Goal: Register for event/course

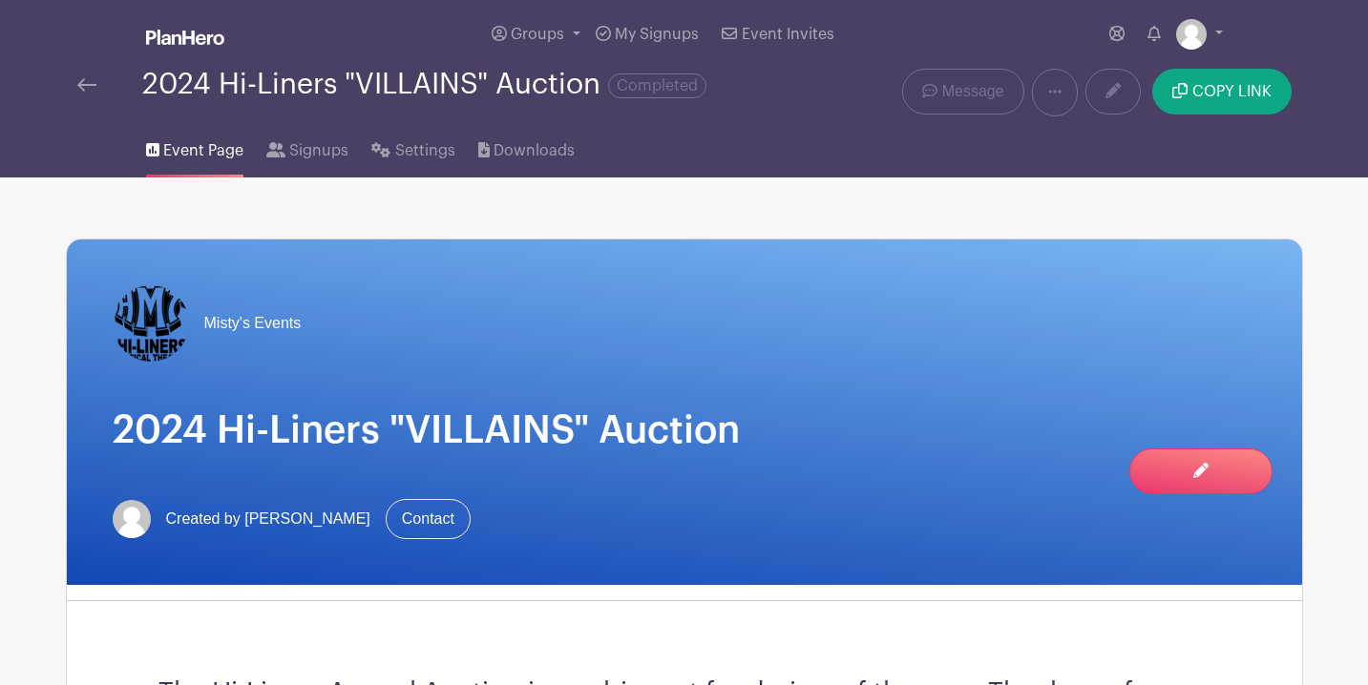
click at [87, 88] on img at bounding box center [86, 84] width 19 height 13
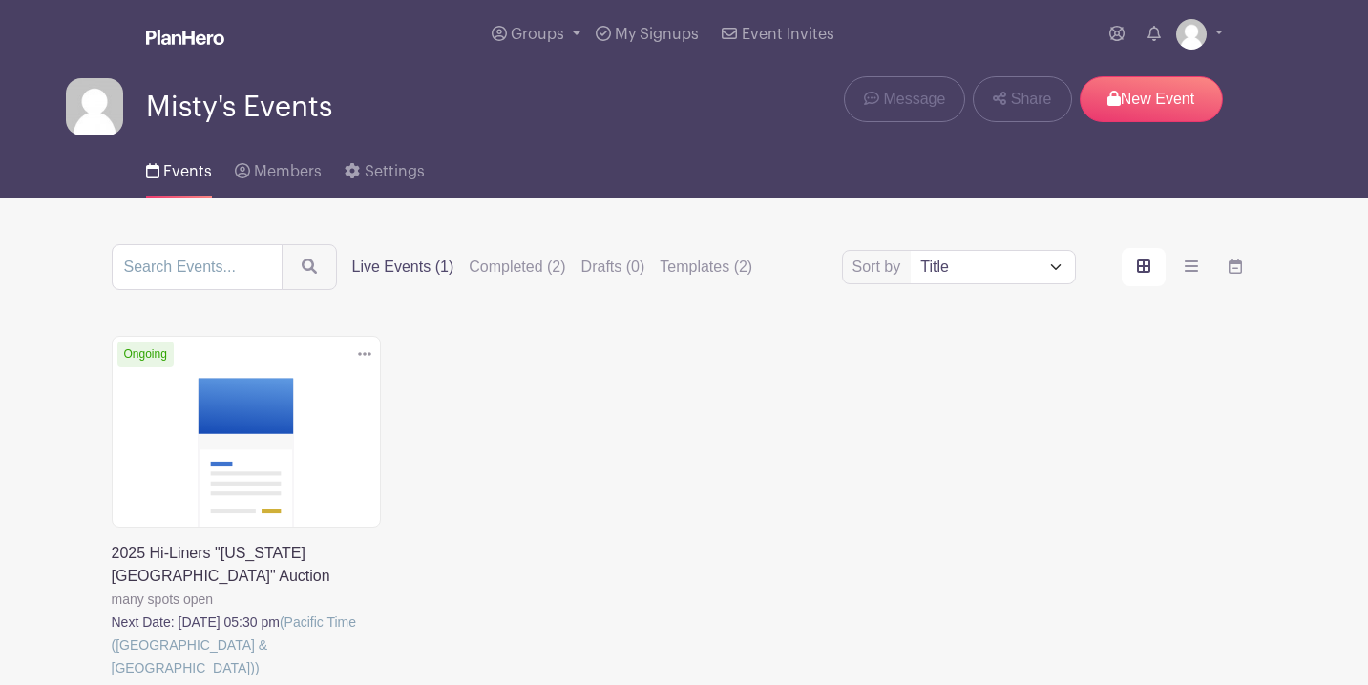
click at [112, 680] on link at bounding box center [112, 680] width 0 height 0
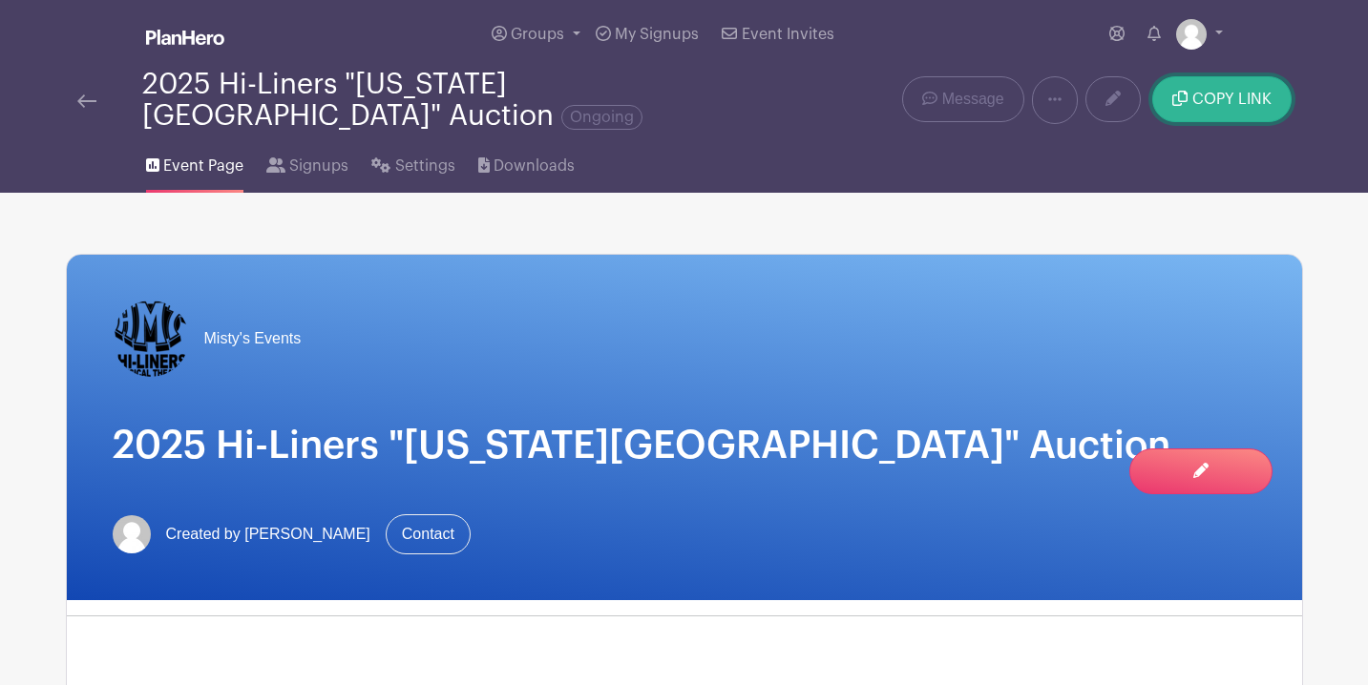
click at [1226, 103] on button "COPY LINK" at bounding box center [1221, 99] width 138 height 46
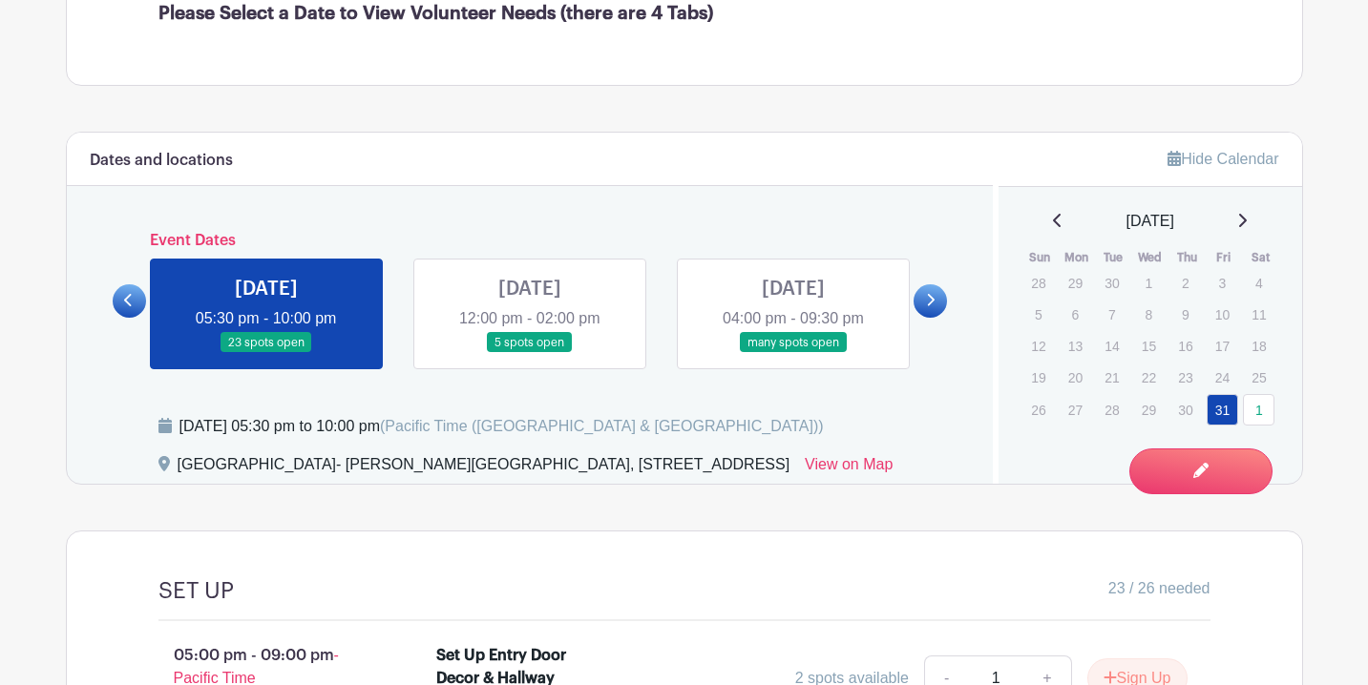
scroll to position [794, 0]
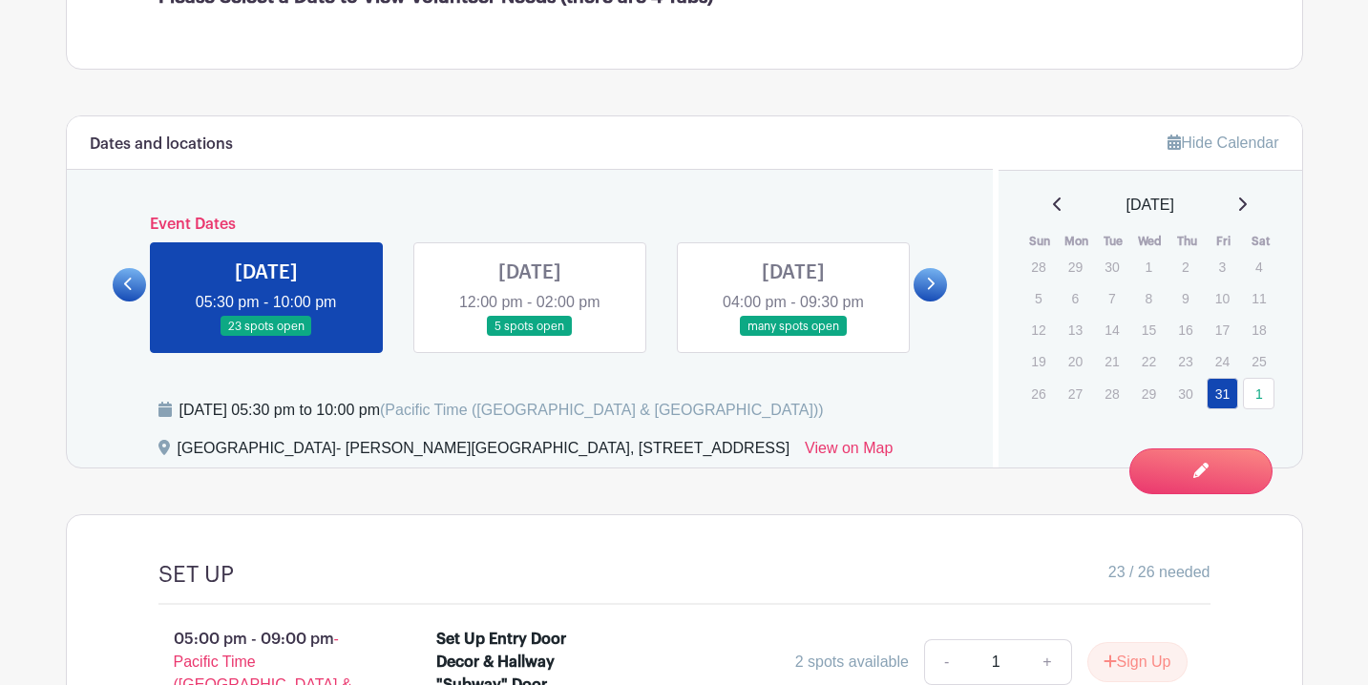
click at [924, 268] on link at bounding box center [929, 284] width 33 height 33
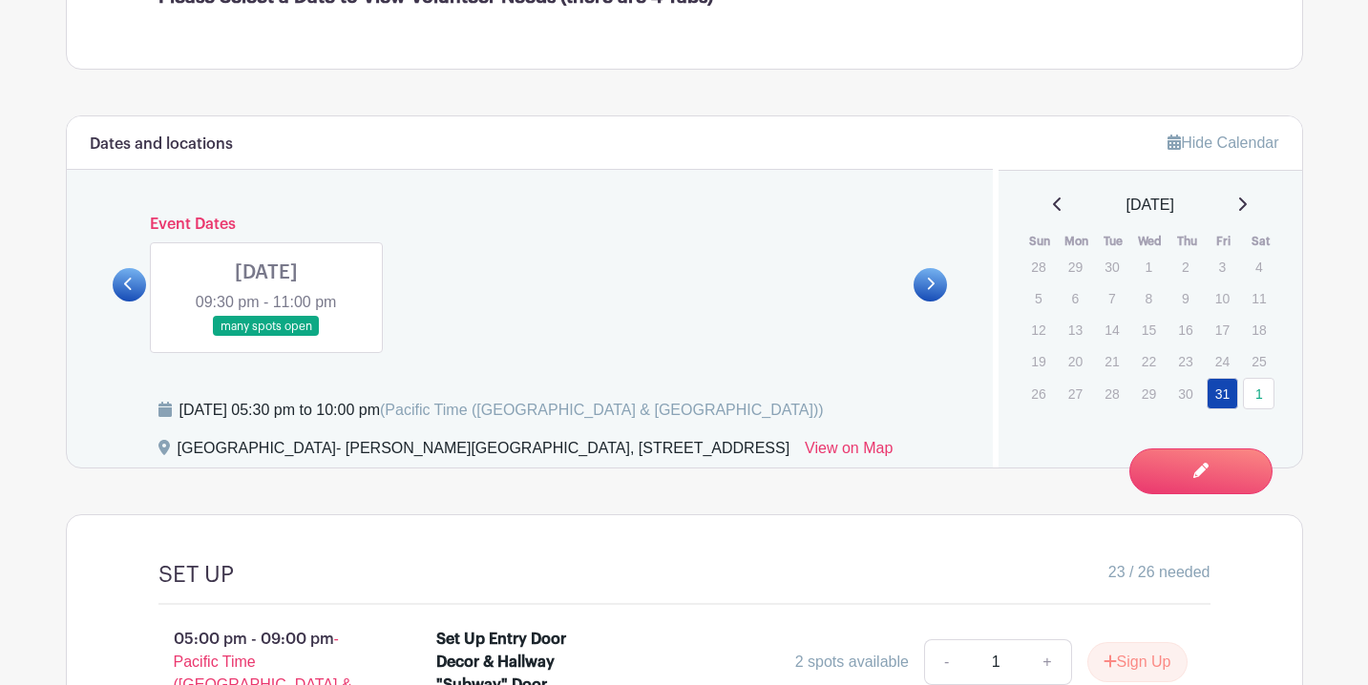
click at [266, 337] on link at bounding box center [266, 337] width 0 height 0
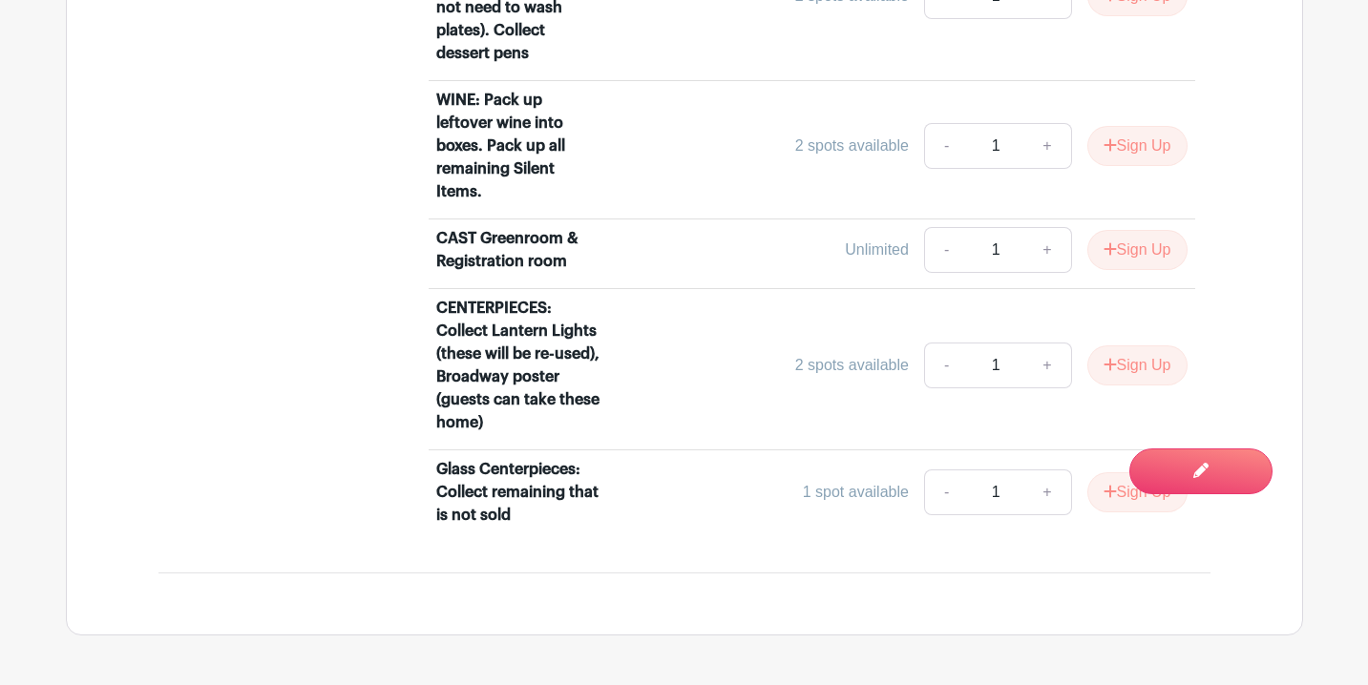
scroll to position [1758, 0]
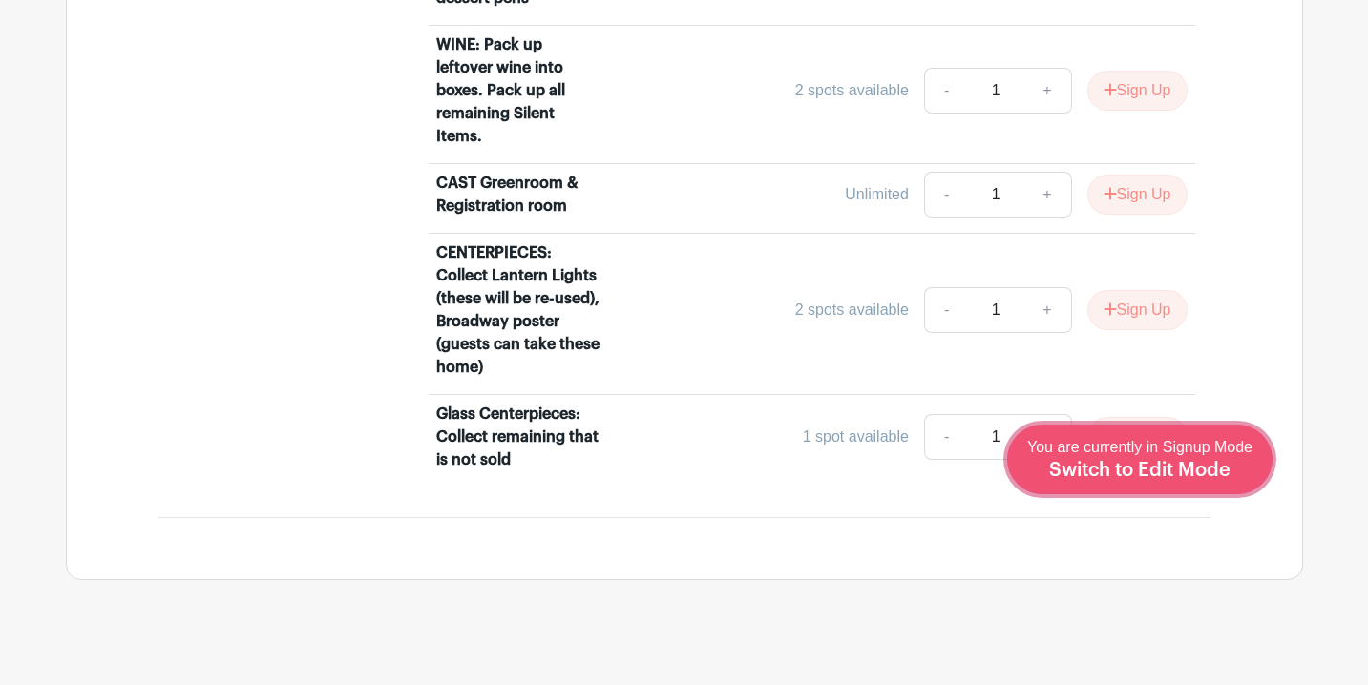
click at [1171, 465] on span "Switch to Edit Mode" at bounding box center [1139, 470] width 181 height 19
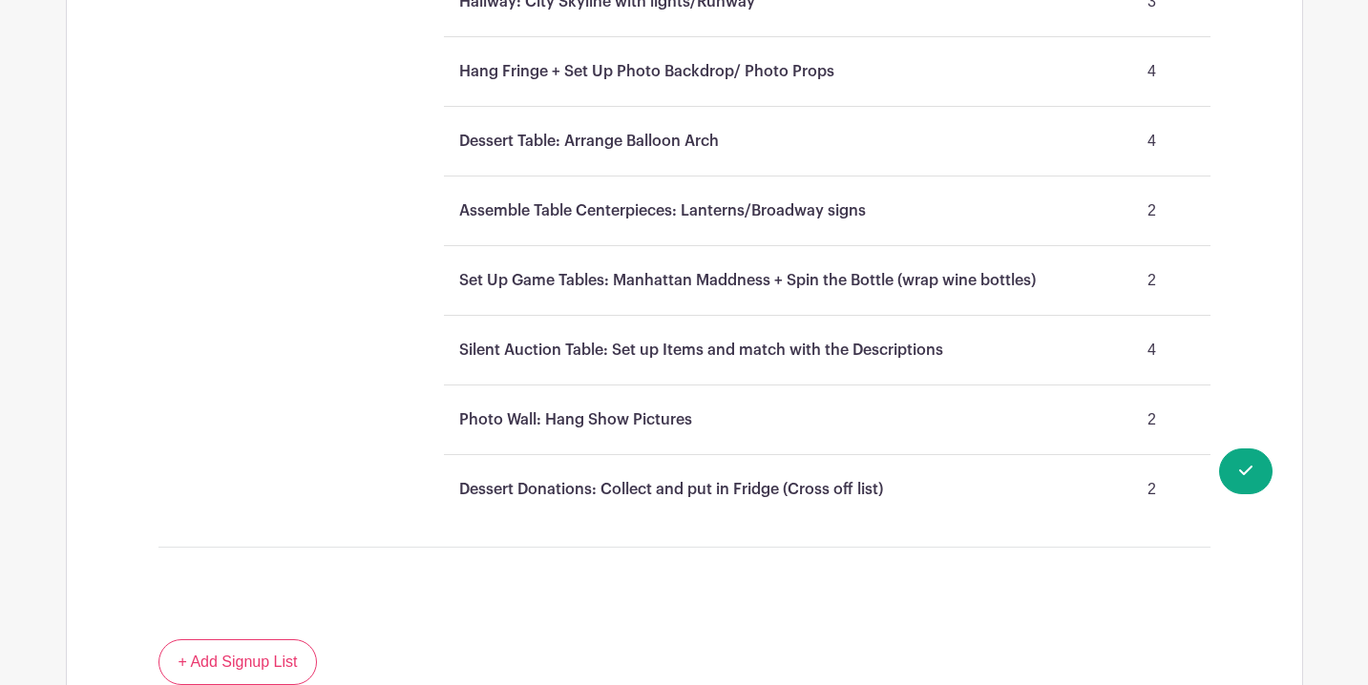
scroll to position [1562, 0]
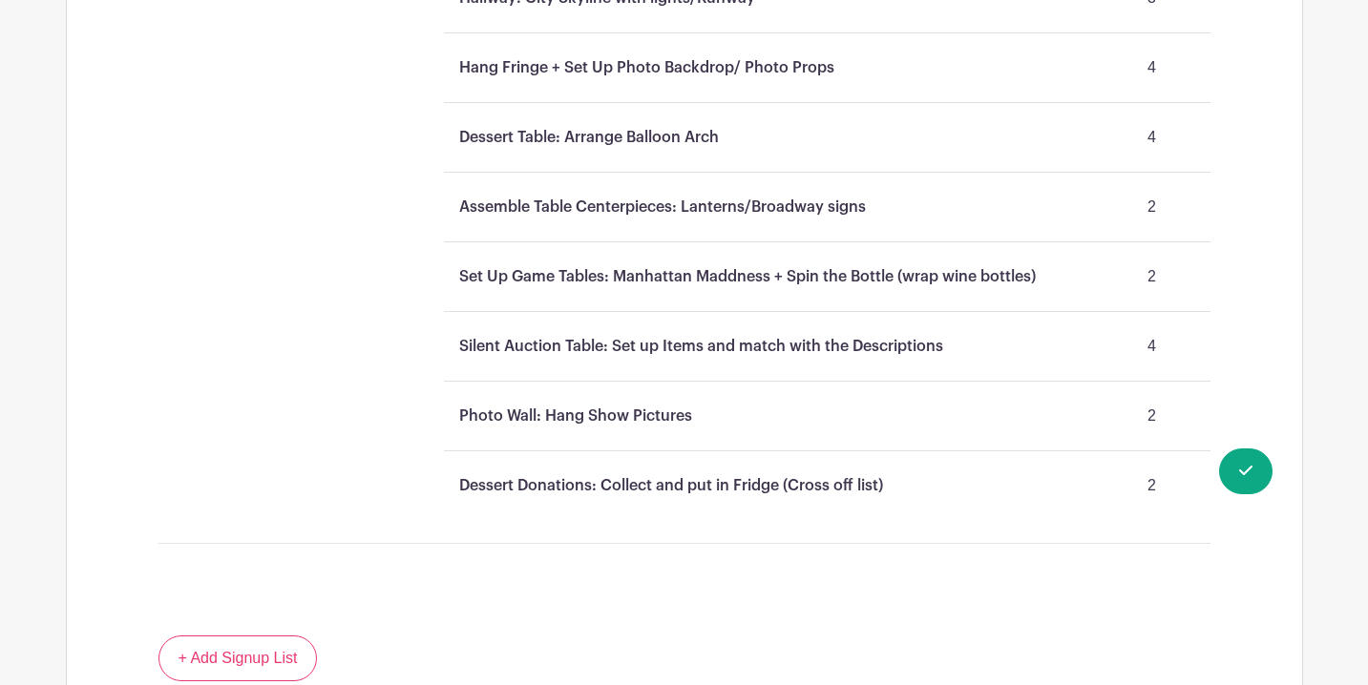
click at [824, 196] on p "Assemble Table Centerpieces: Lanterns/Broadway signs" at bounding box center [662, 207] width 407 height 23
click at [827, 196] on p "Assemble Table Centerpieces: Lanterns/Broadway signs" at bounding box center [662, 207] width 407 height 23
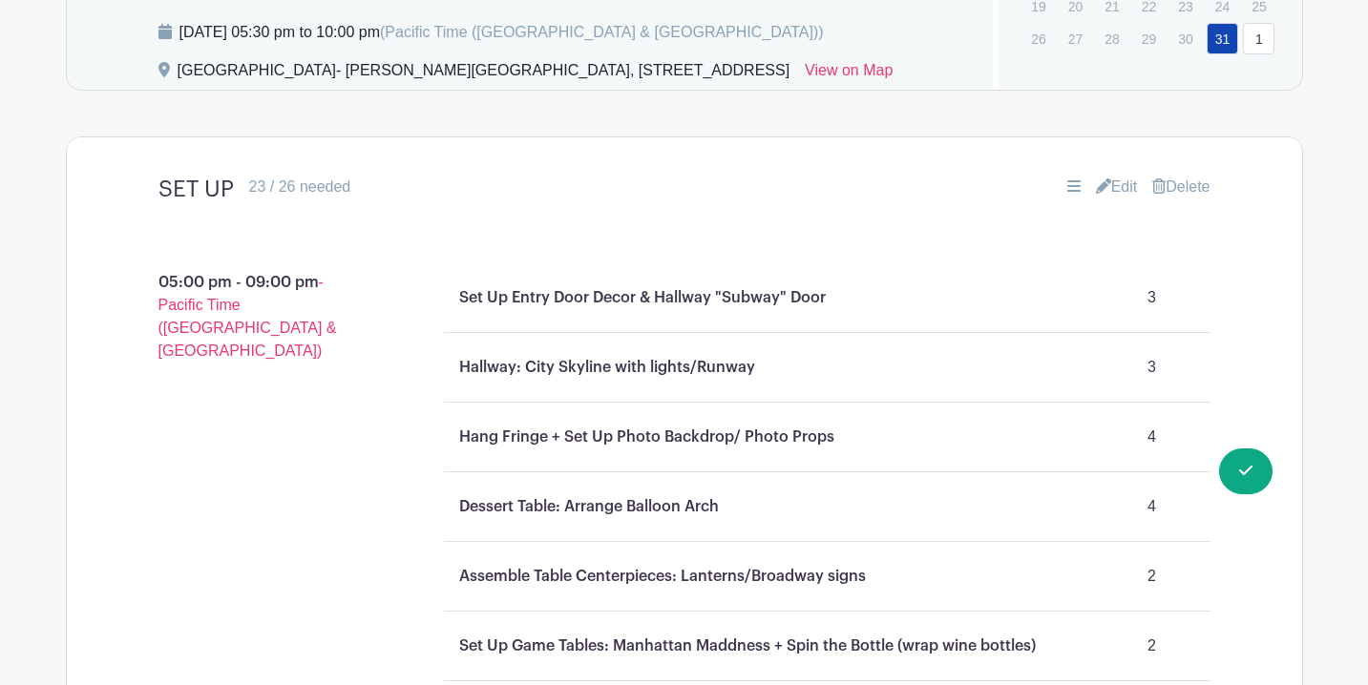
scroll to position [1187, 0]
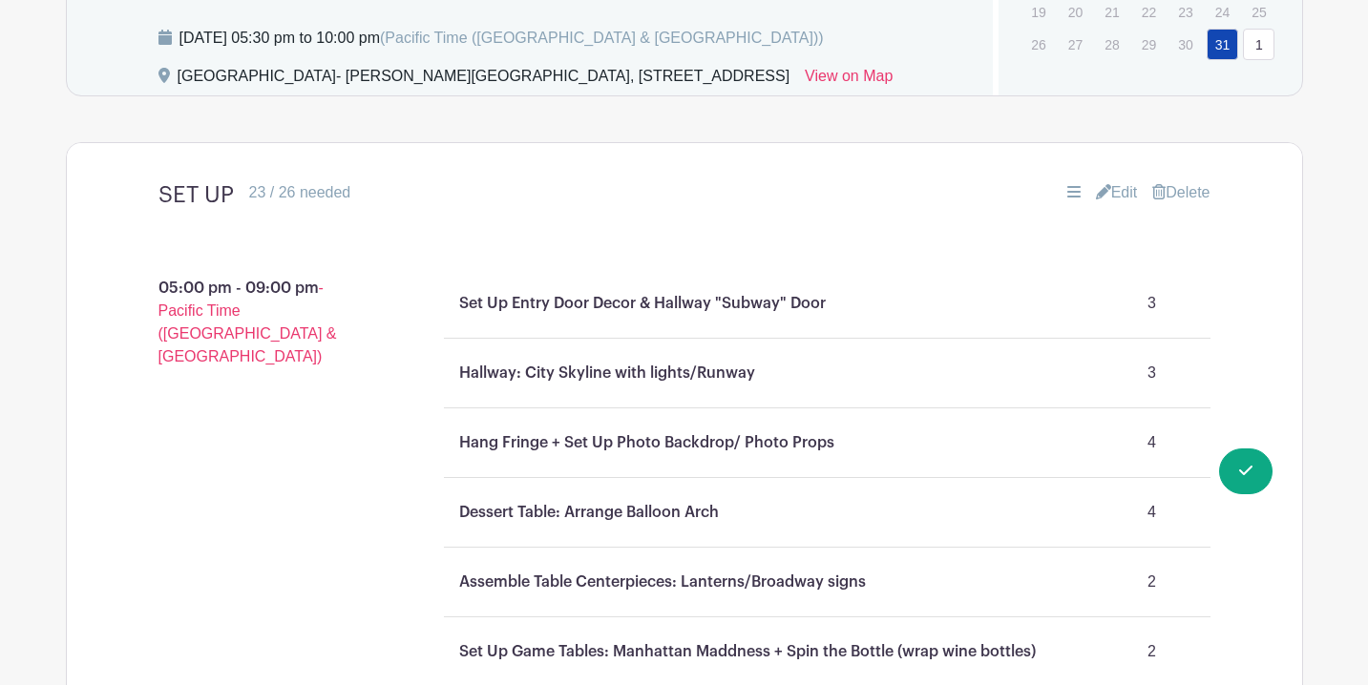
click at [1101, 184] on icon at bounding box center [1103, 191] width 15 height 15
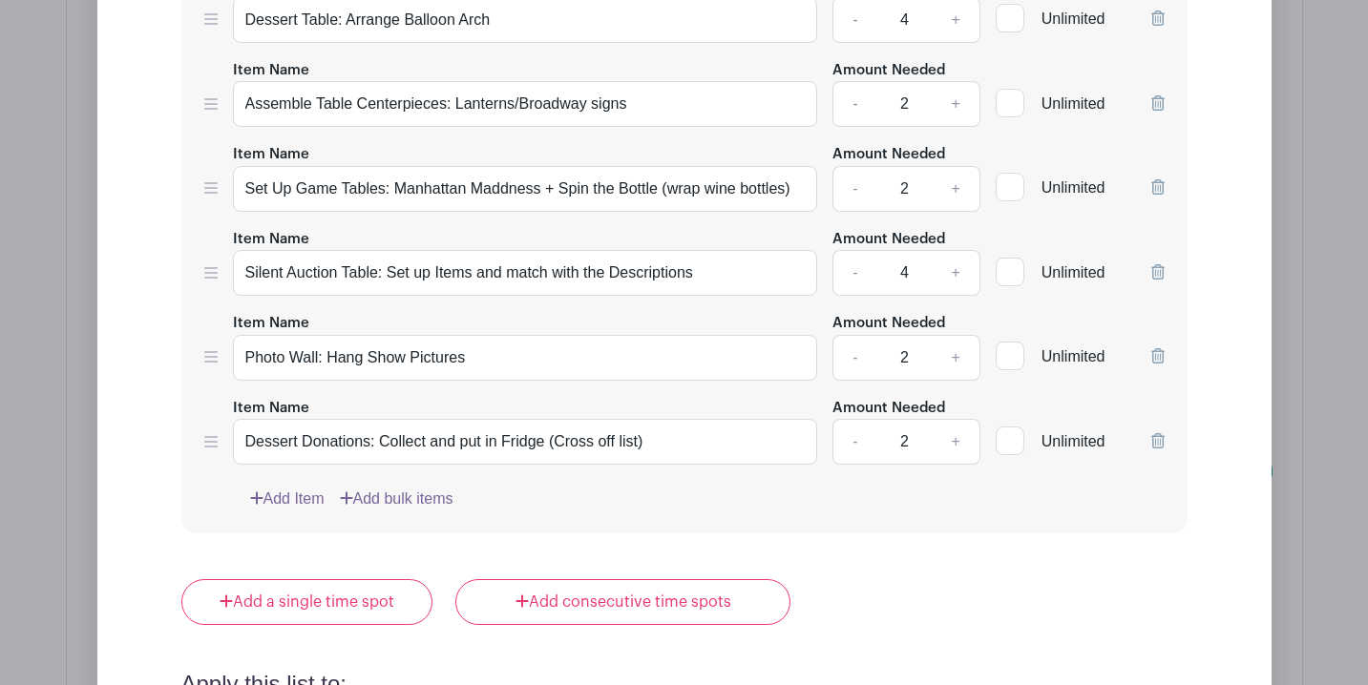
scroll to position [2209, 0]
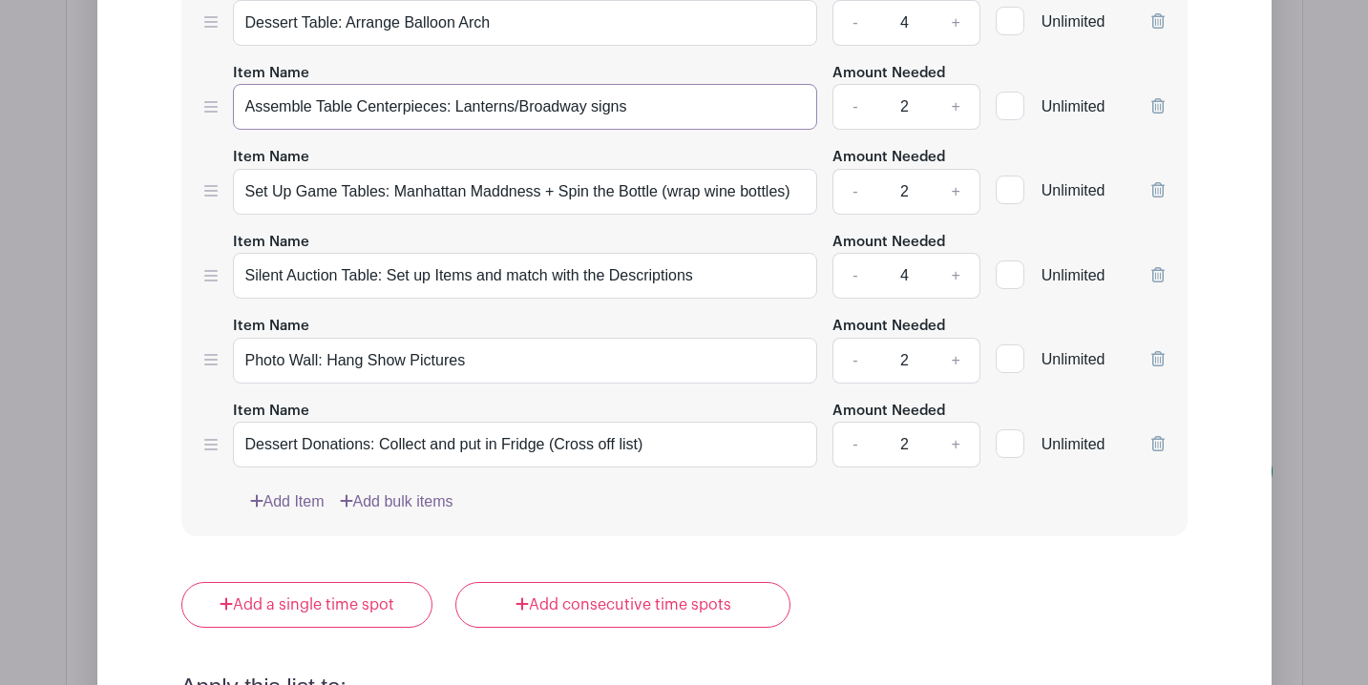
click at [589, 91] on input "Assemble Table Centerpieces: Lanterns/Broadway signs" at bounding box center [525, 107] width 585 height 46
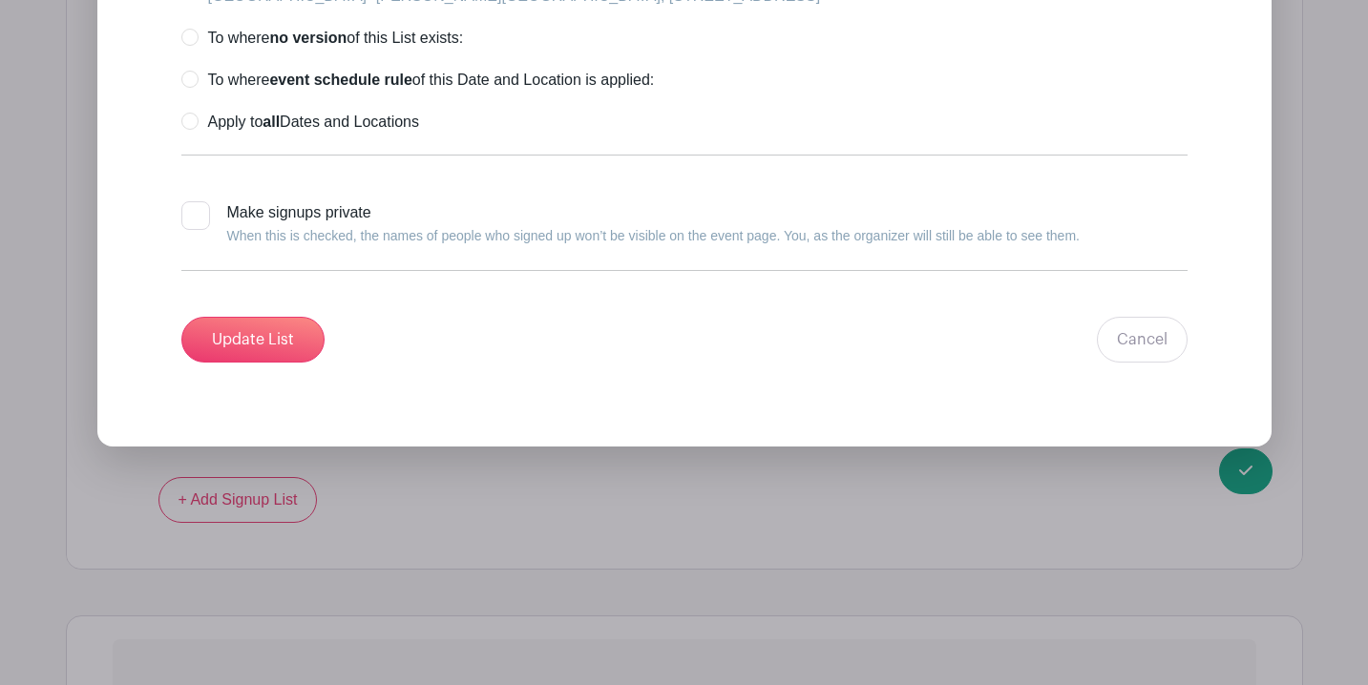
scroll to position [2986, 0]
type input "Assemble Table Centerpieces: Lanterns/Broadway/Street signs"
click at [298, 334] on input "Update List" at bounding box center [252, 339] width 143 height 46
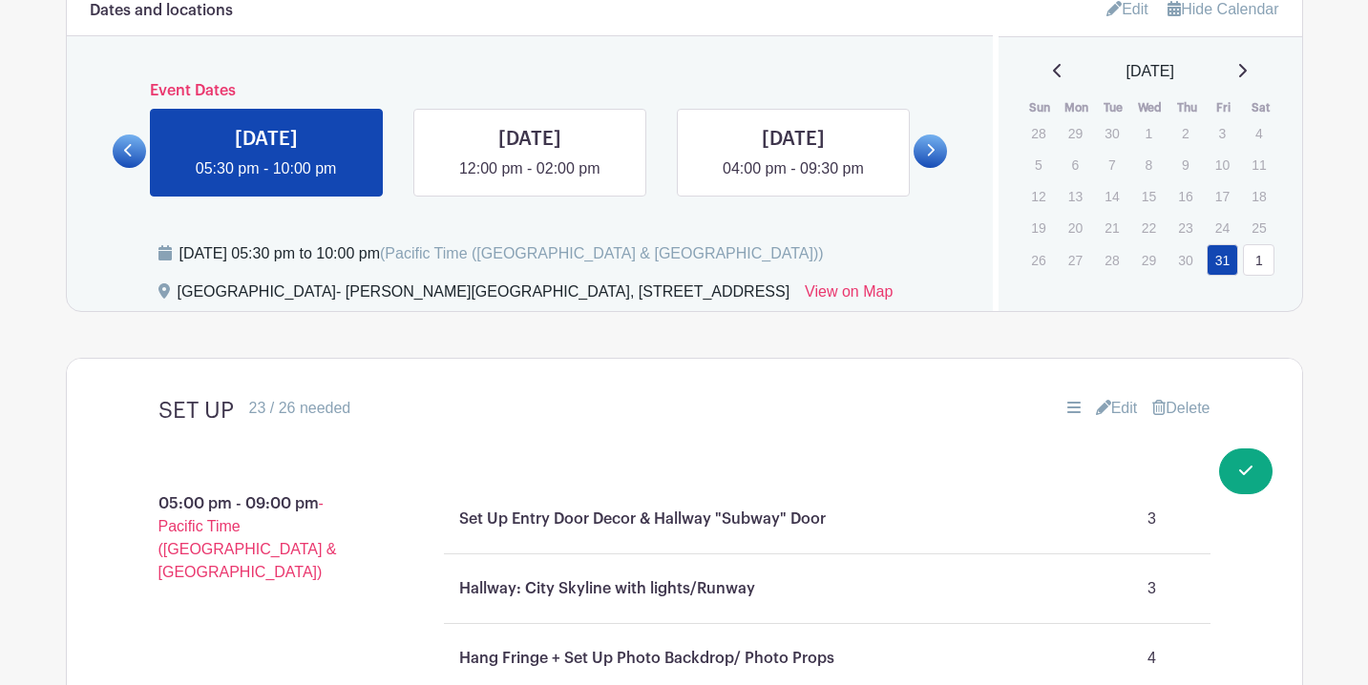
scroll to position [970, 0]
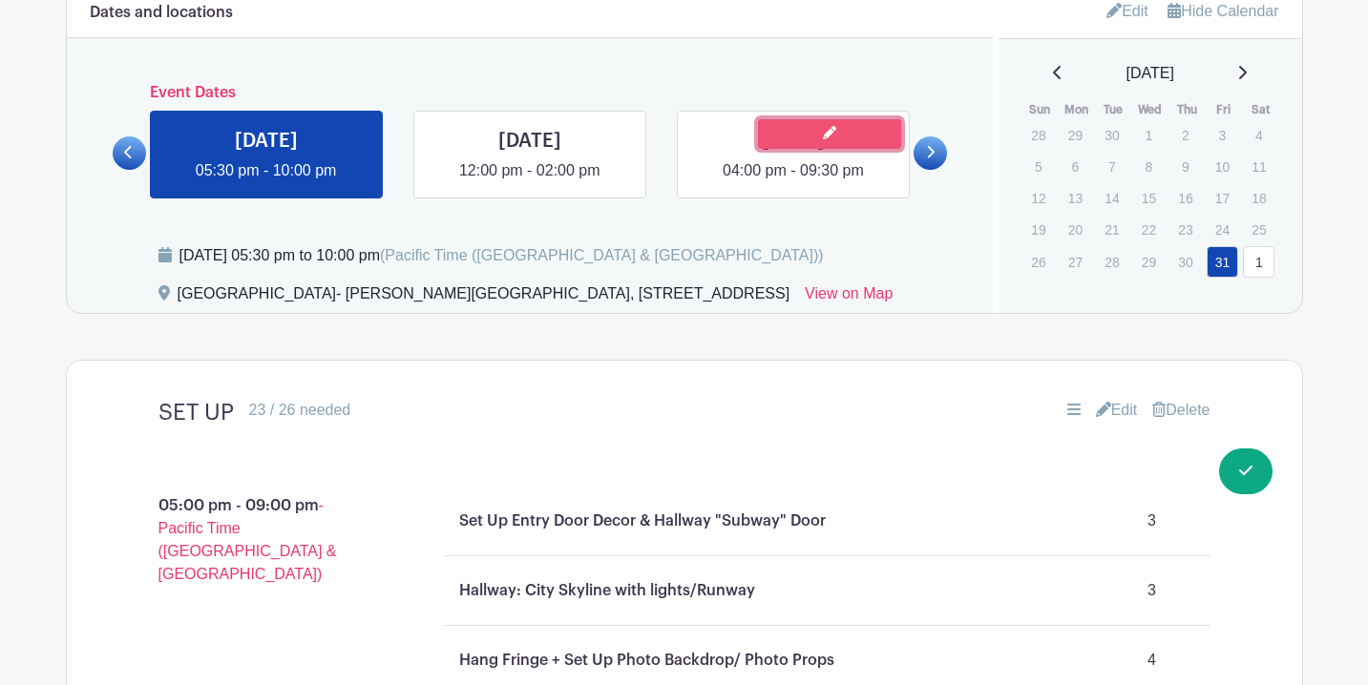
click at [764, 123] on link at bounding box center [829, 134] width 143 height 30
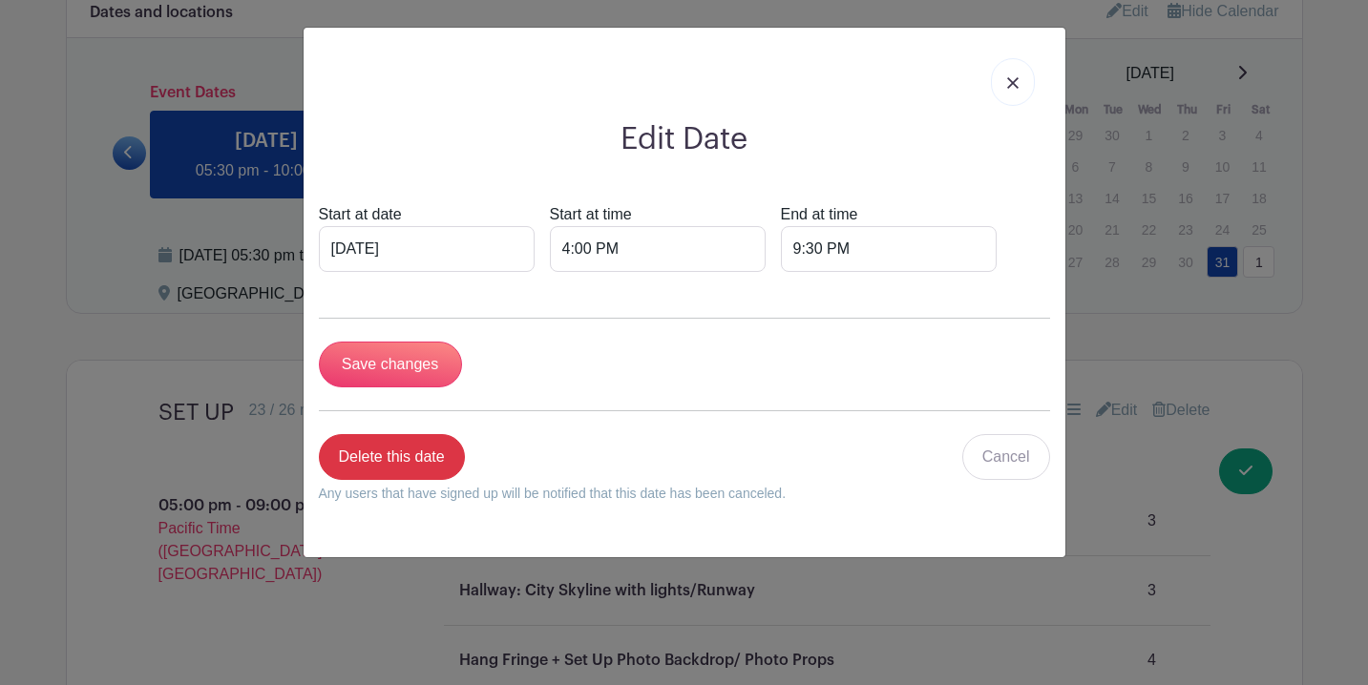
click at [1016, 59] on link at bounding box center [1013, 82] width 44 height 48
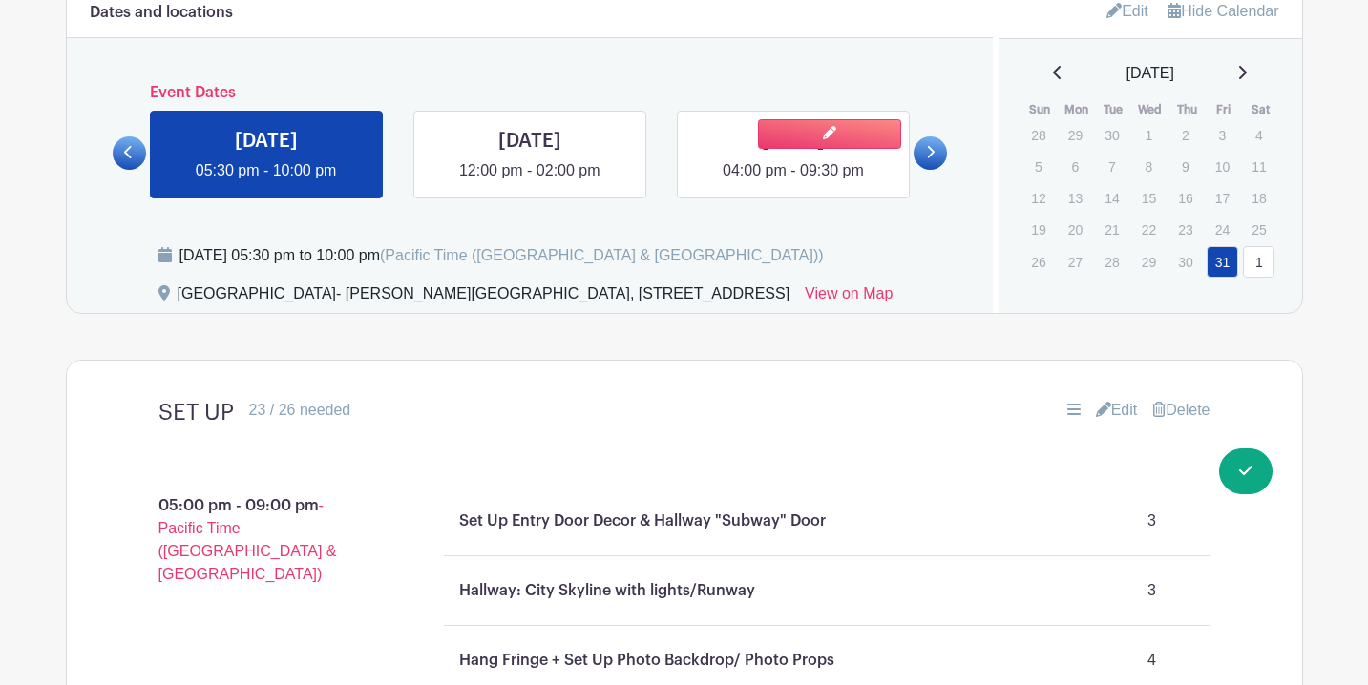
click at [793, 182] on link at bounding box center [793, 182] width 0 height 0
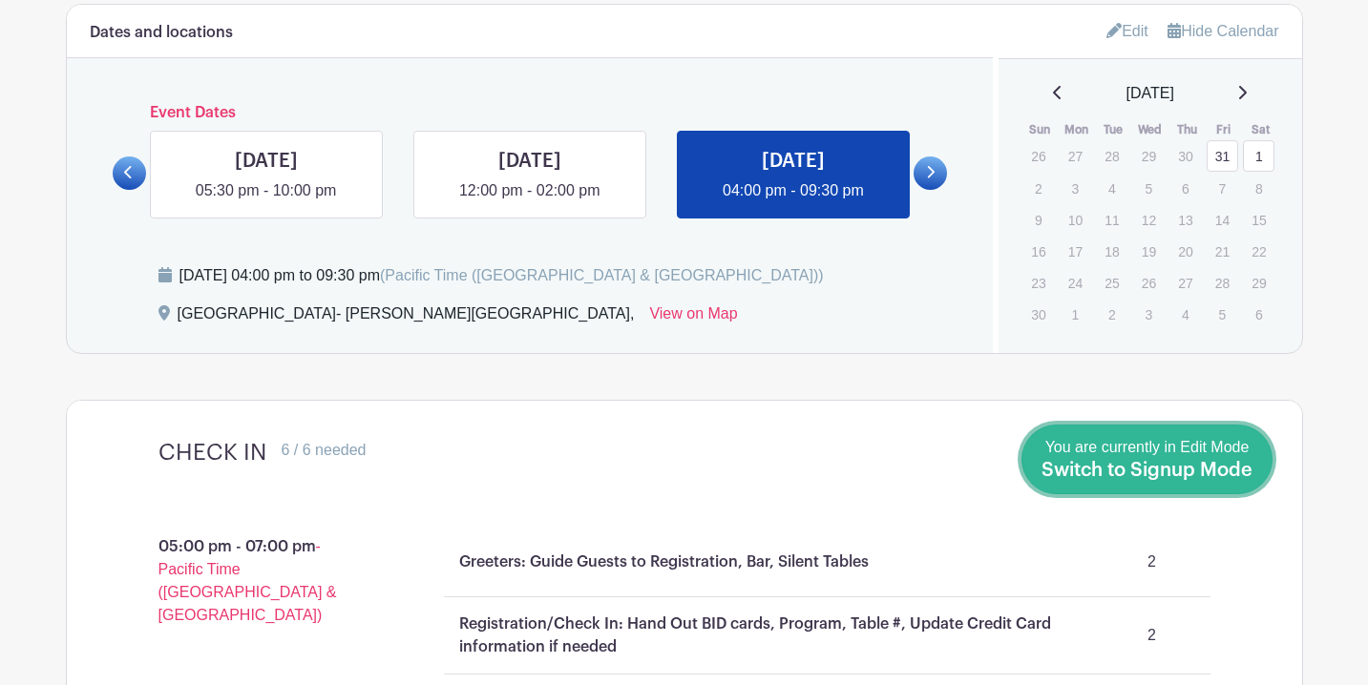
click at [1227, 467] on span "Switch to Signup Mode" at bounding box center [1146, 470] width 211 height 19
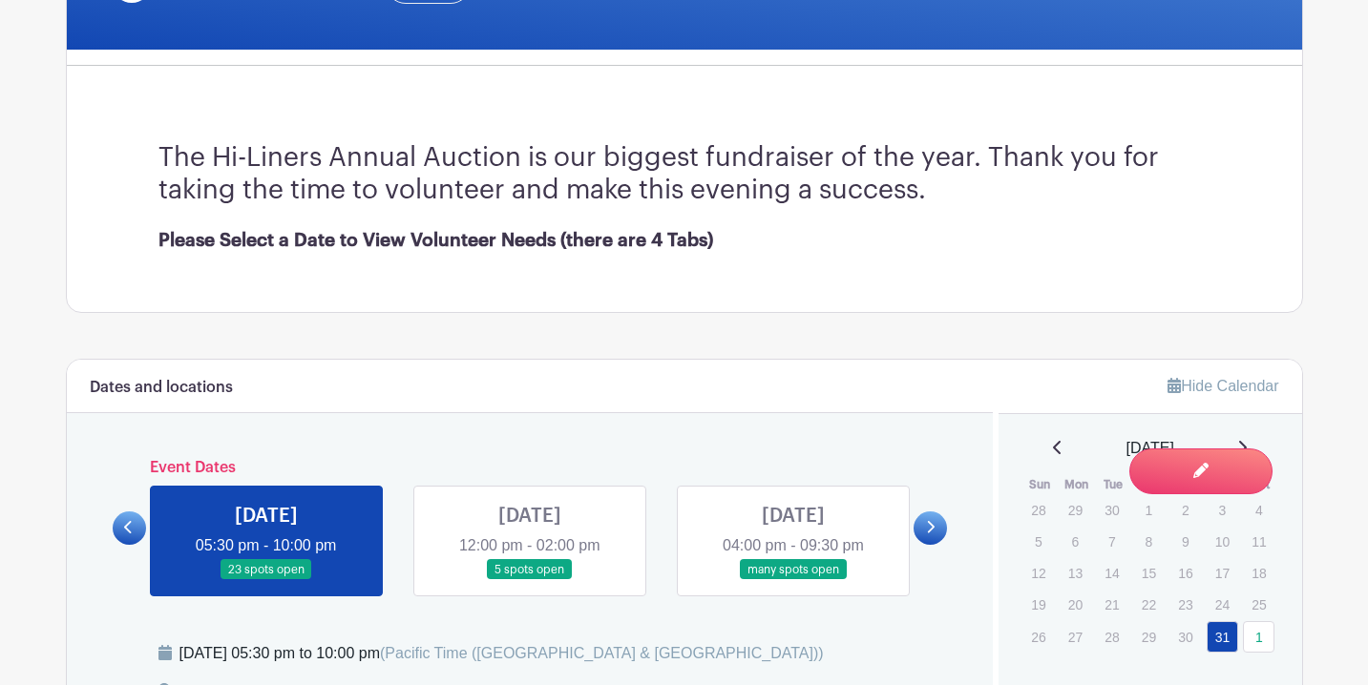
scroll to position [606, 0]
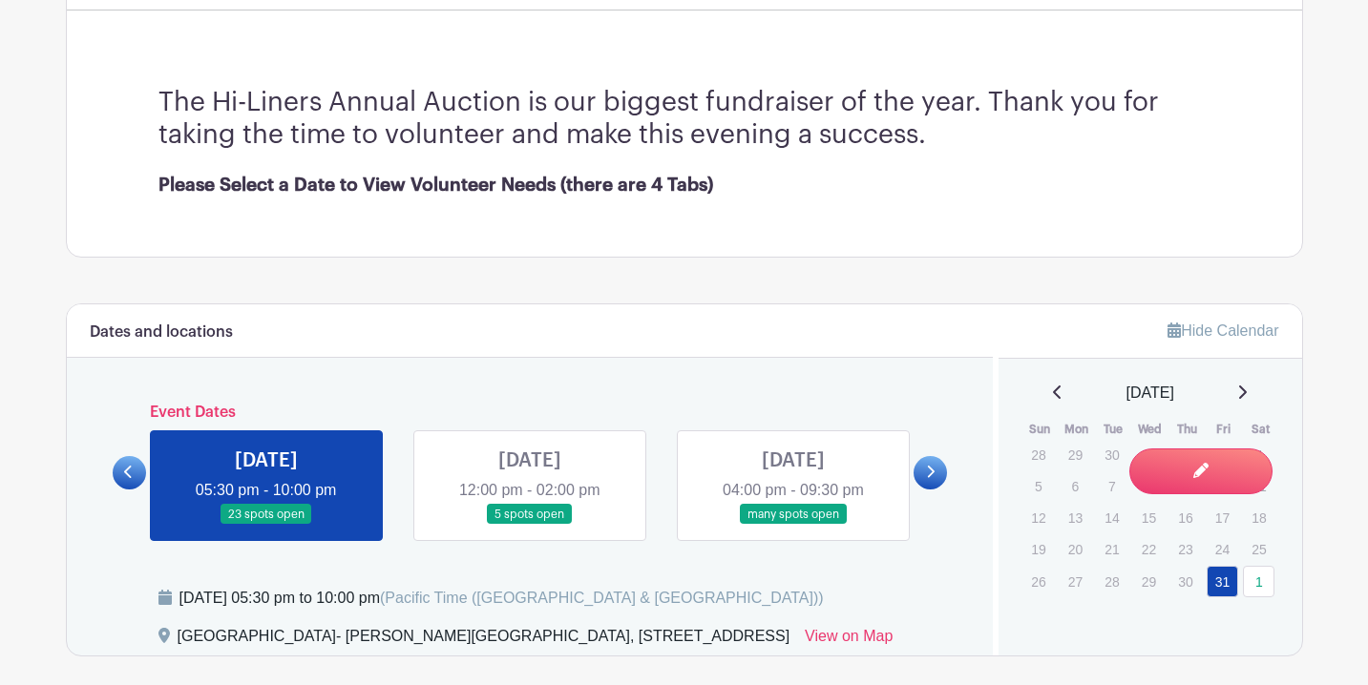
click at [793, 525] on link at bounding box center [793, 525] width 0 height 0
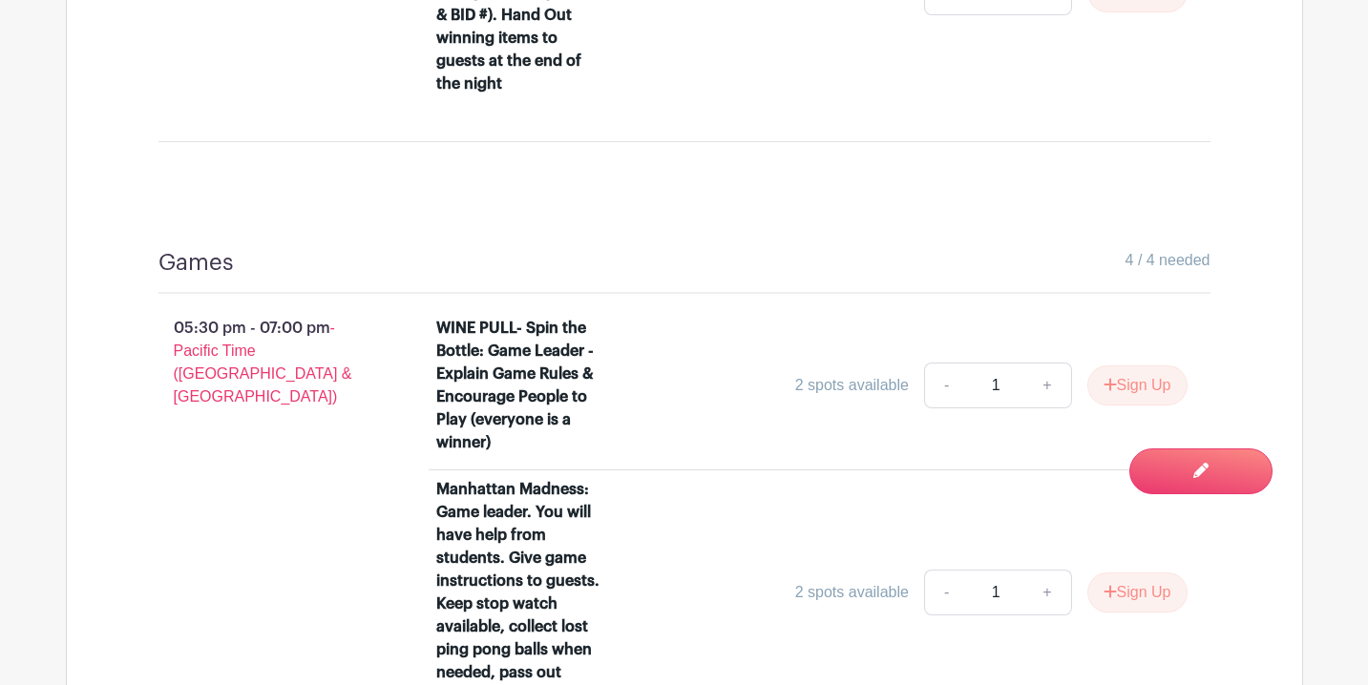
scroll to position [2297, 0]
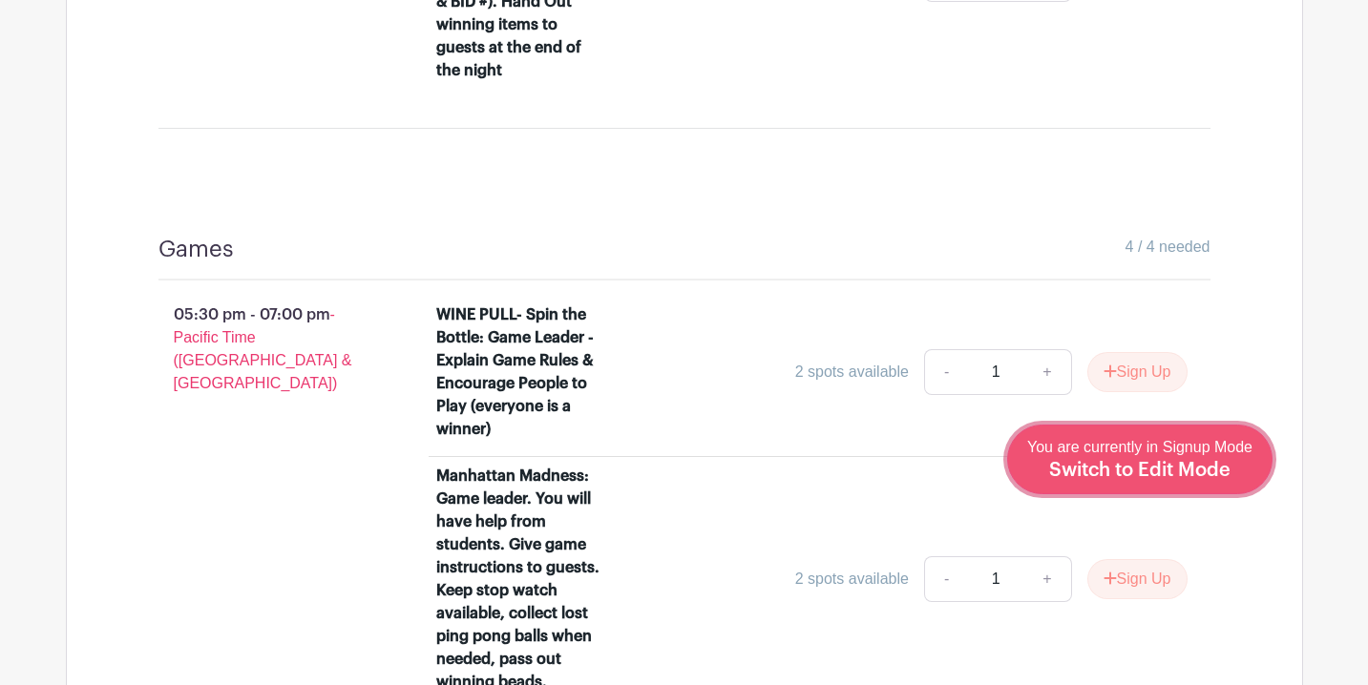
click at [1178, 474] on span "Switch to Edit Mode" at bounding box center [1139, 470] width 181 height 19
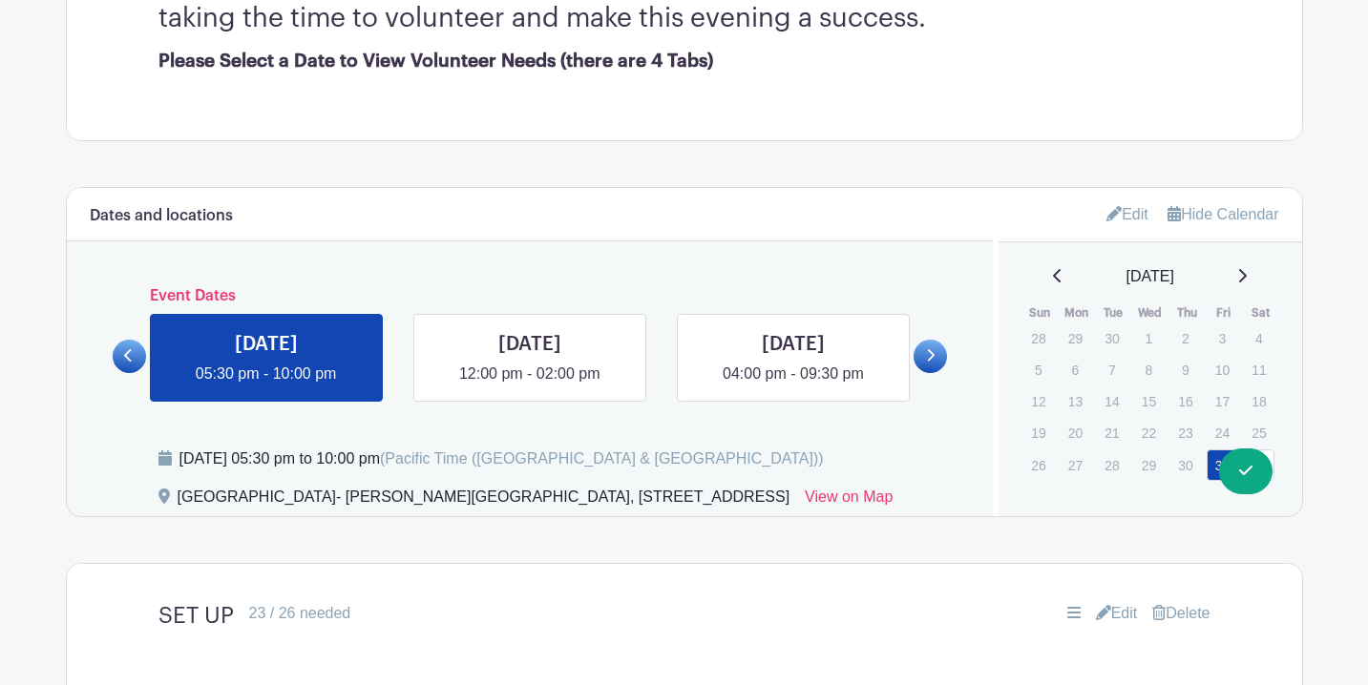
scroll to position [685, 0]
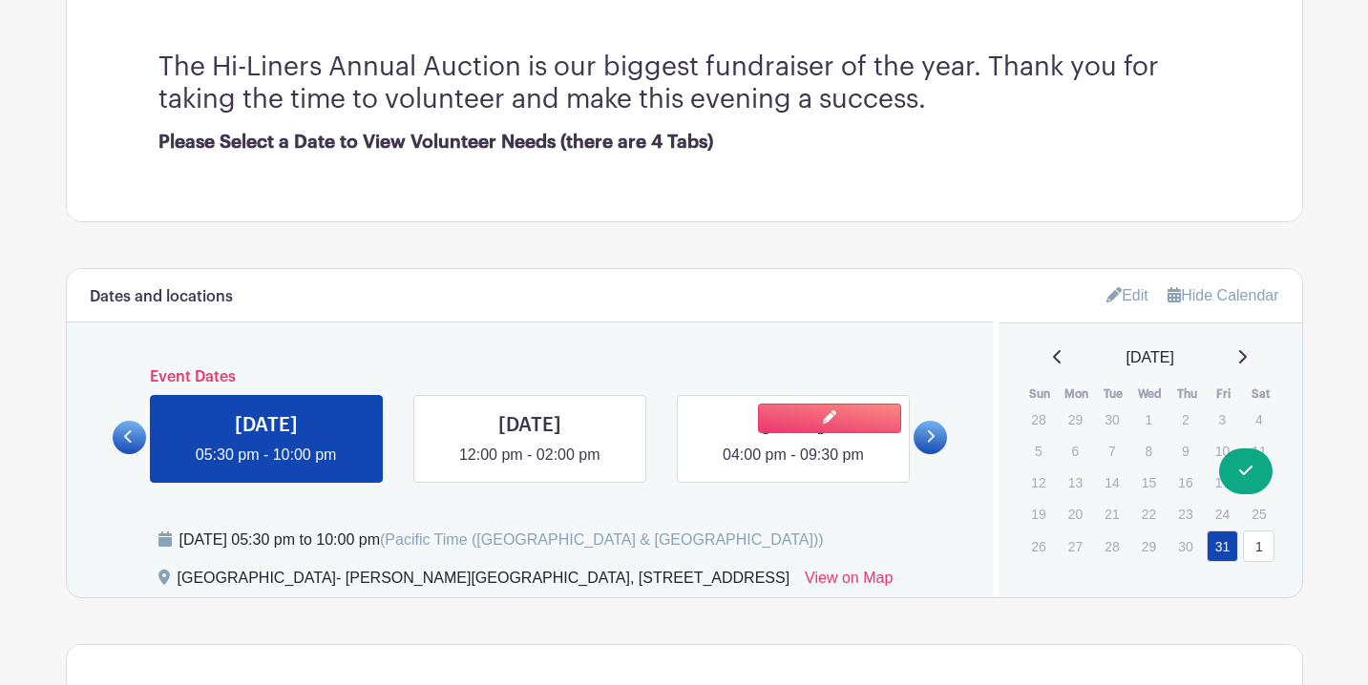
click at [793, 467] on link at bounding box center [793, 467] width 0 height 0
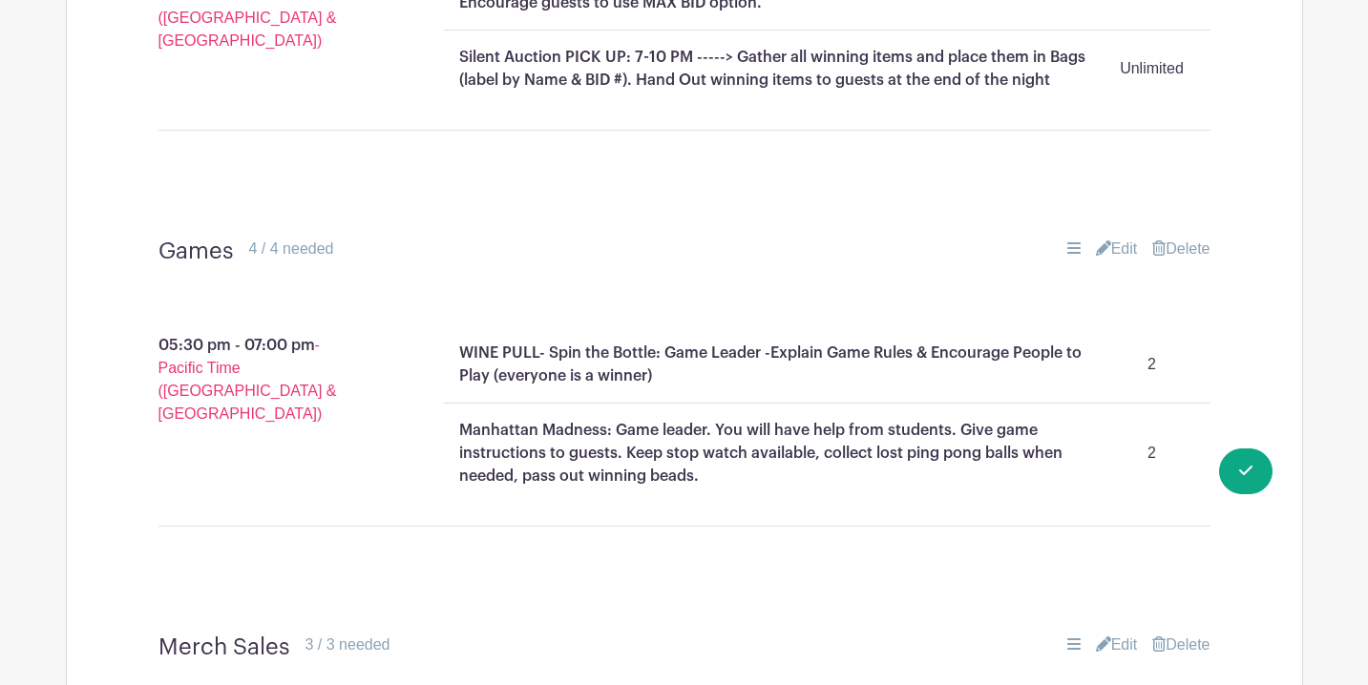
scroll to position [1961, 0]
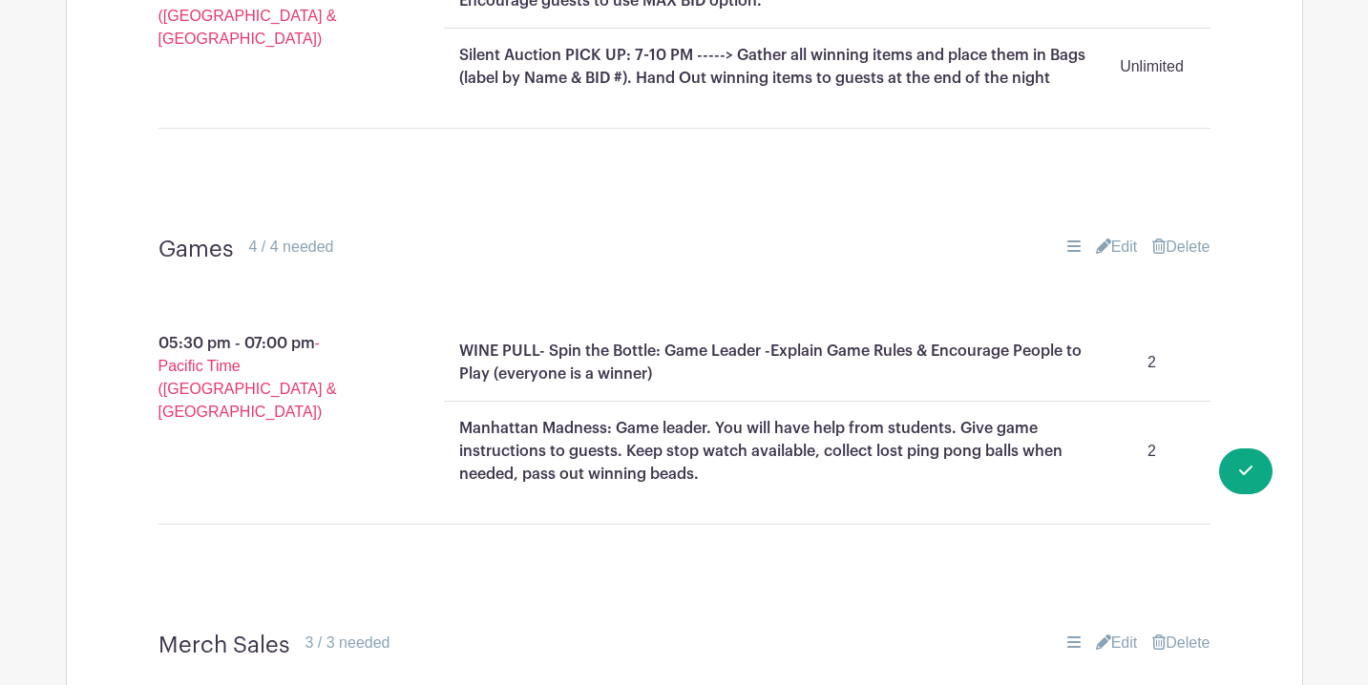
click at [1107, 236] on link "Edit" at bounding box center [1117, 247] width 42 height 23
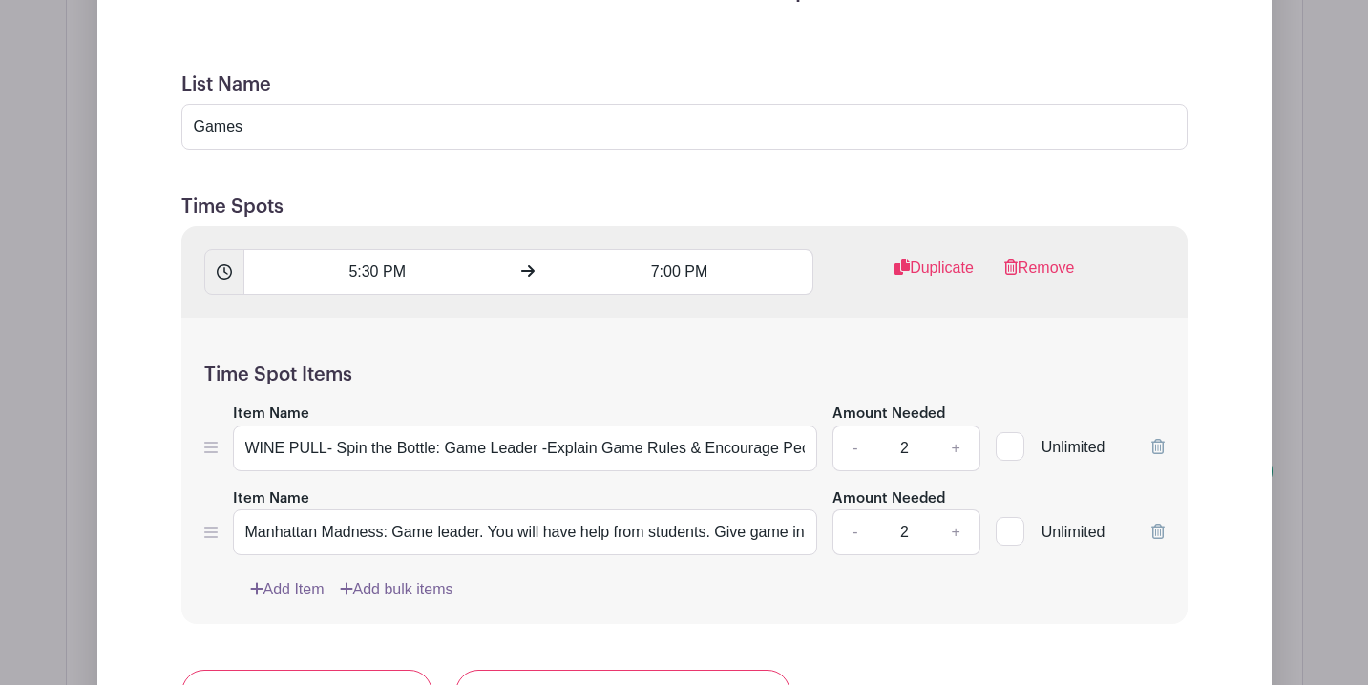
scroll to position [2363, 0]
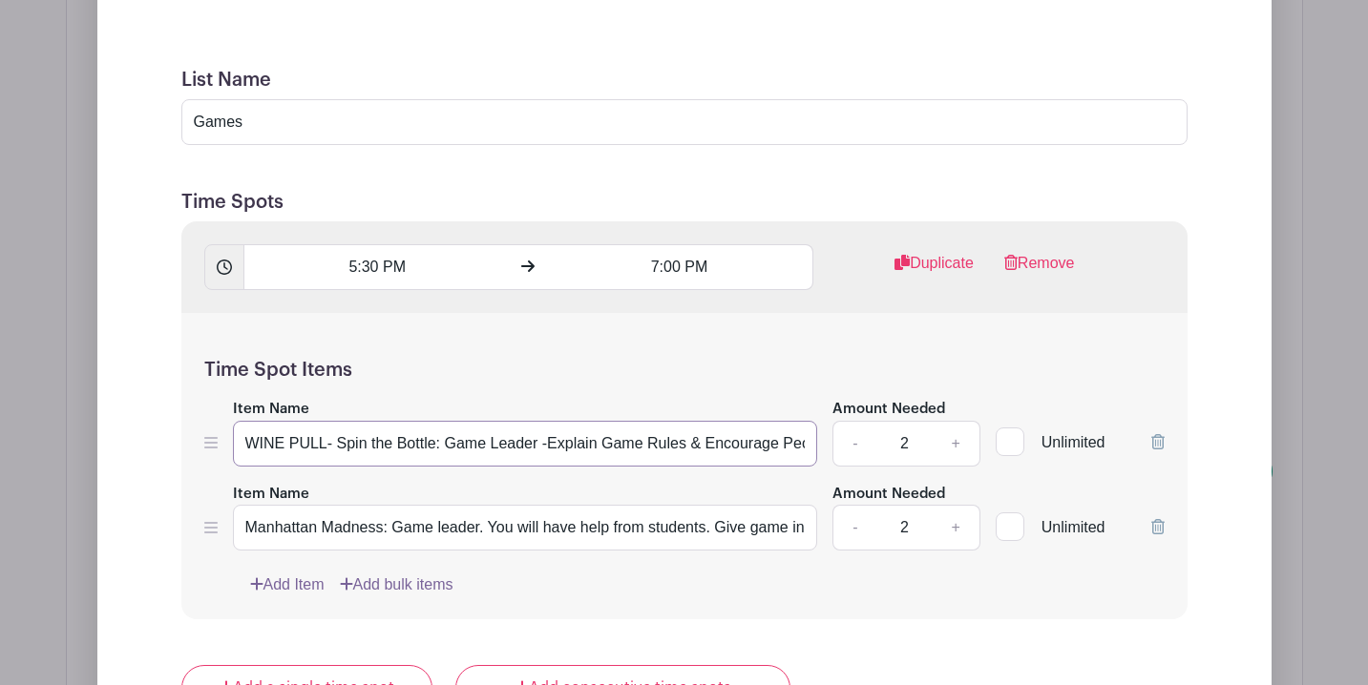
click at [728, 421] on input "WINE PULL- Spin the Bottle: Game Leader -Explain Game Rules & Encourage People …" at bounding box center [525, 444] width 585 height 46
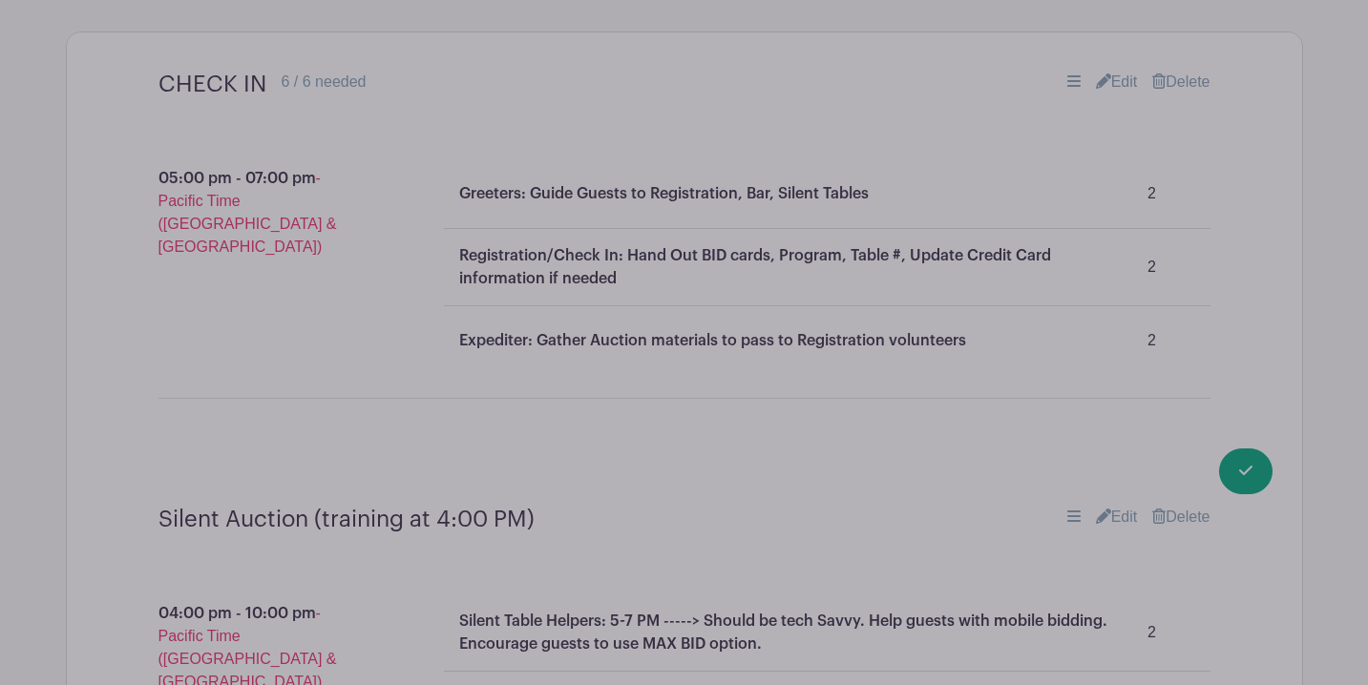
scroll to position [1308, 0]
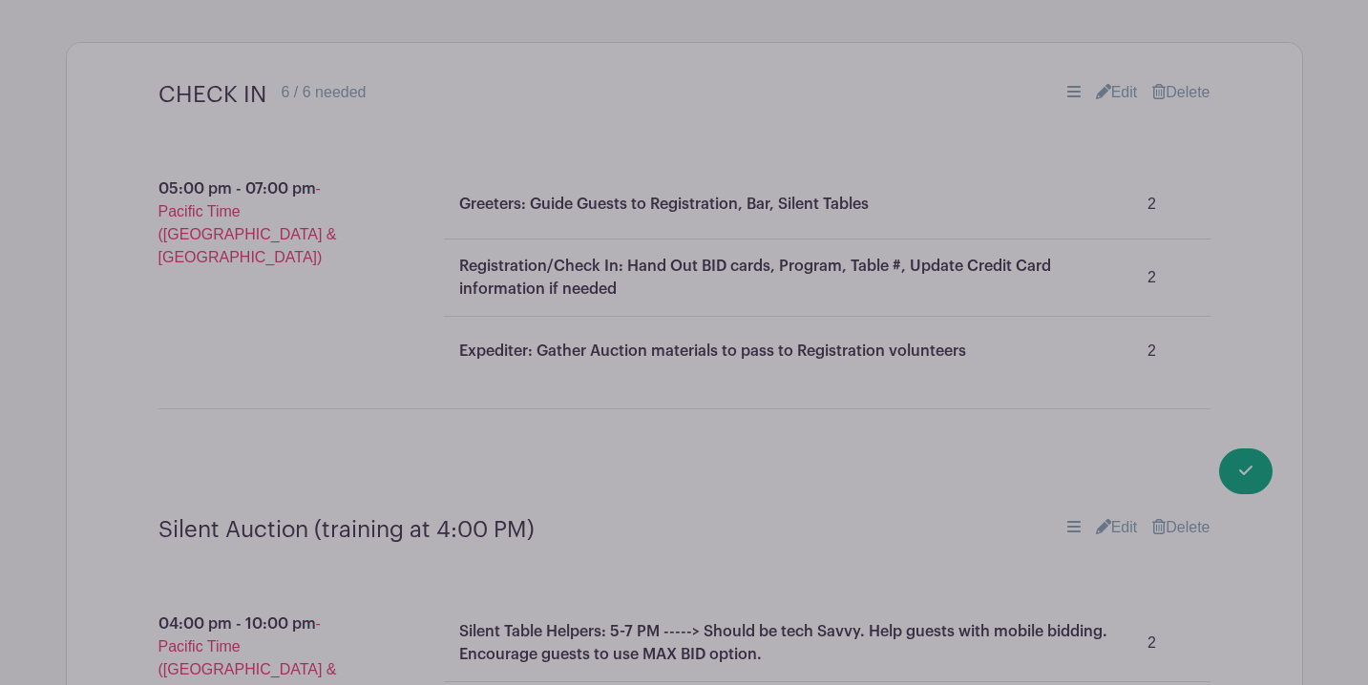
type input "WINE PULL- Spin the Bottle: Game Leader -Explain Game Rules & Encourage People …"
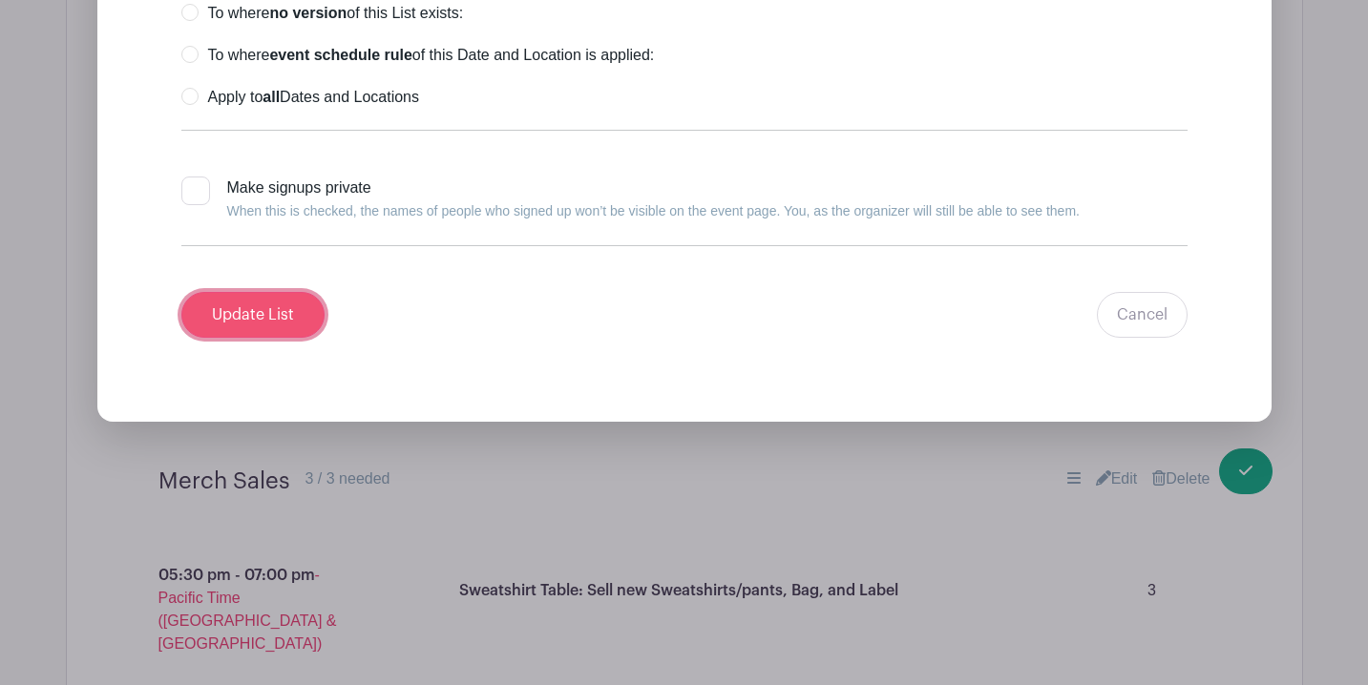
click at [252, 296] on input "Update List" at bounding box center [252, 315] width 143 height 46
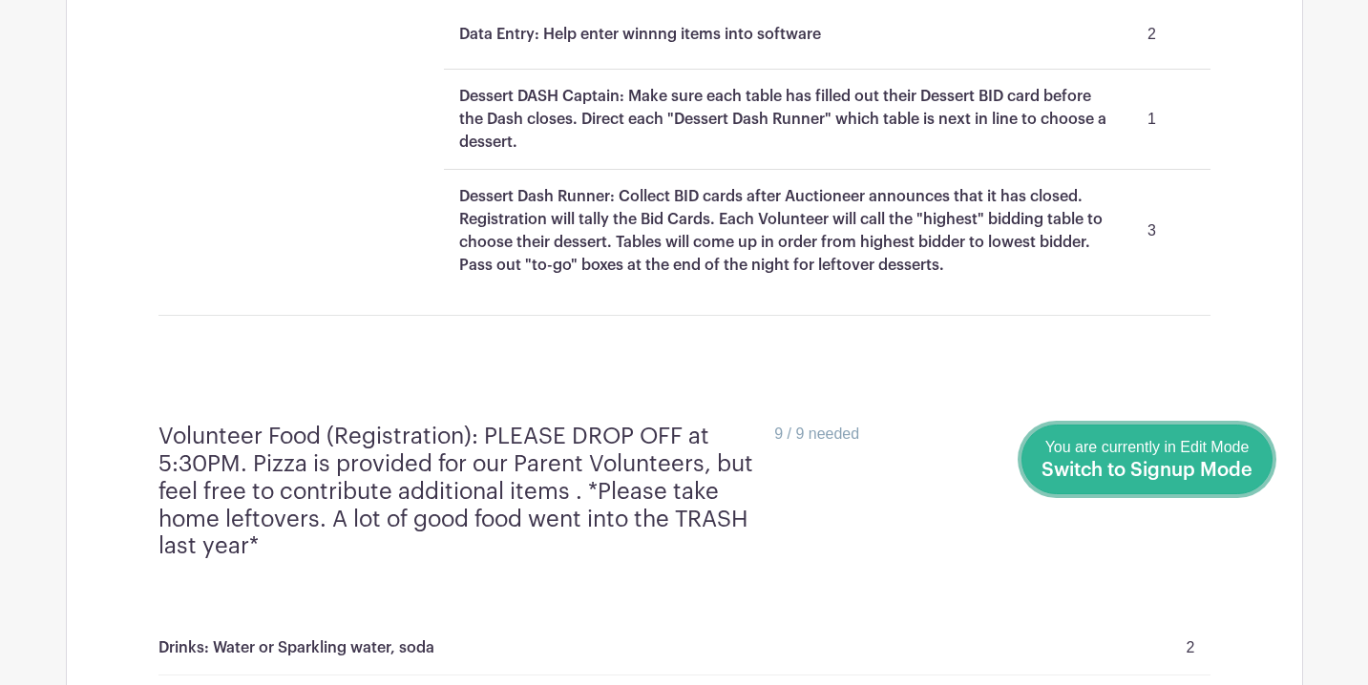
click at [1249, 475] on span "Switch to Signup Mode" at bounding box center [1146, 470] width 211 height 19
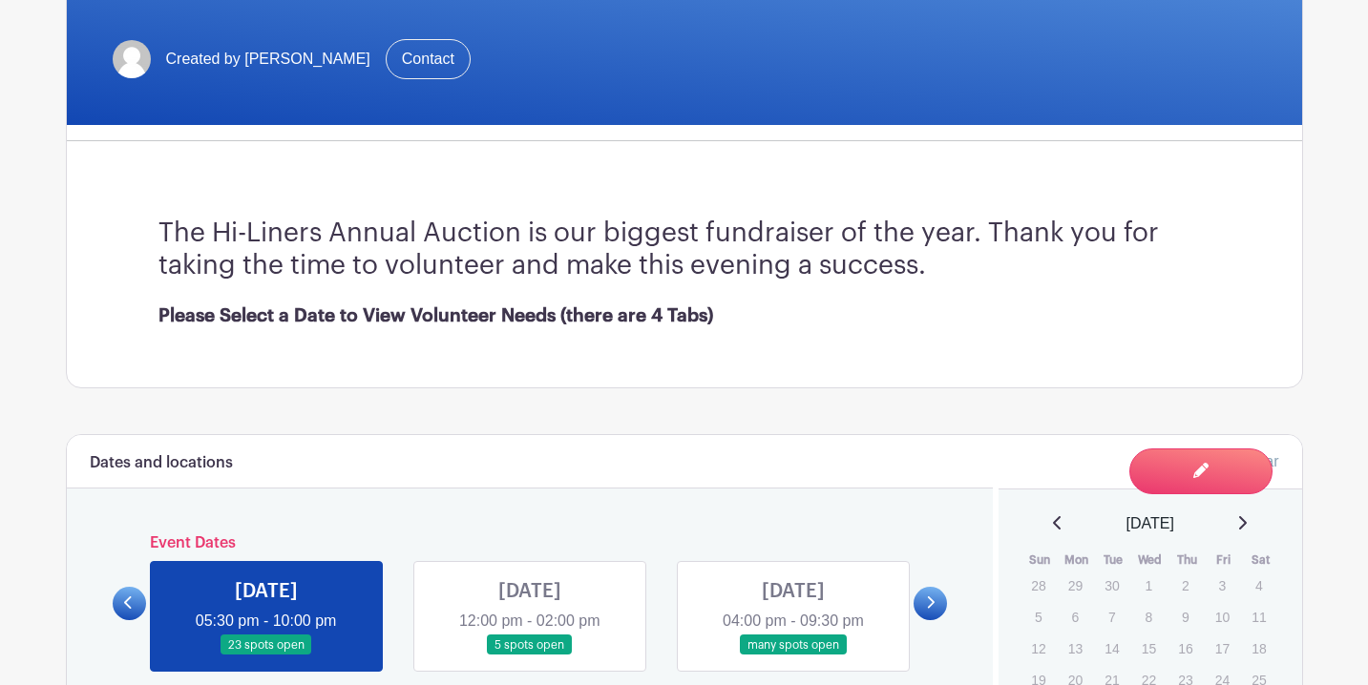
scroll to position [466, 0]
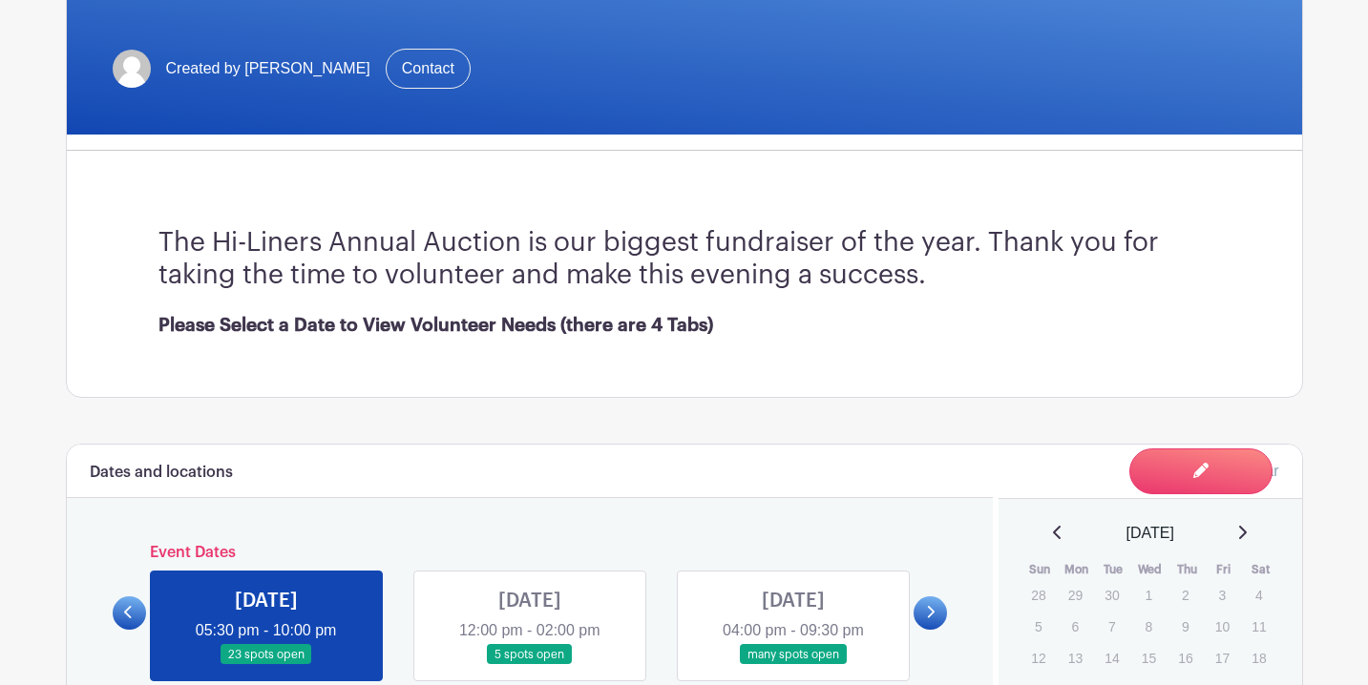
click at [793, 665] on link at bounding box center [793, 665] width 0 height 0
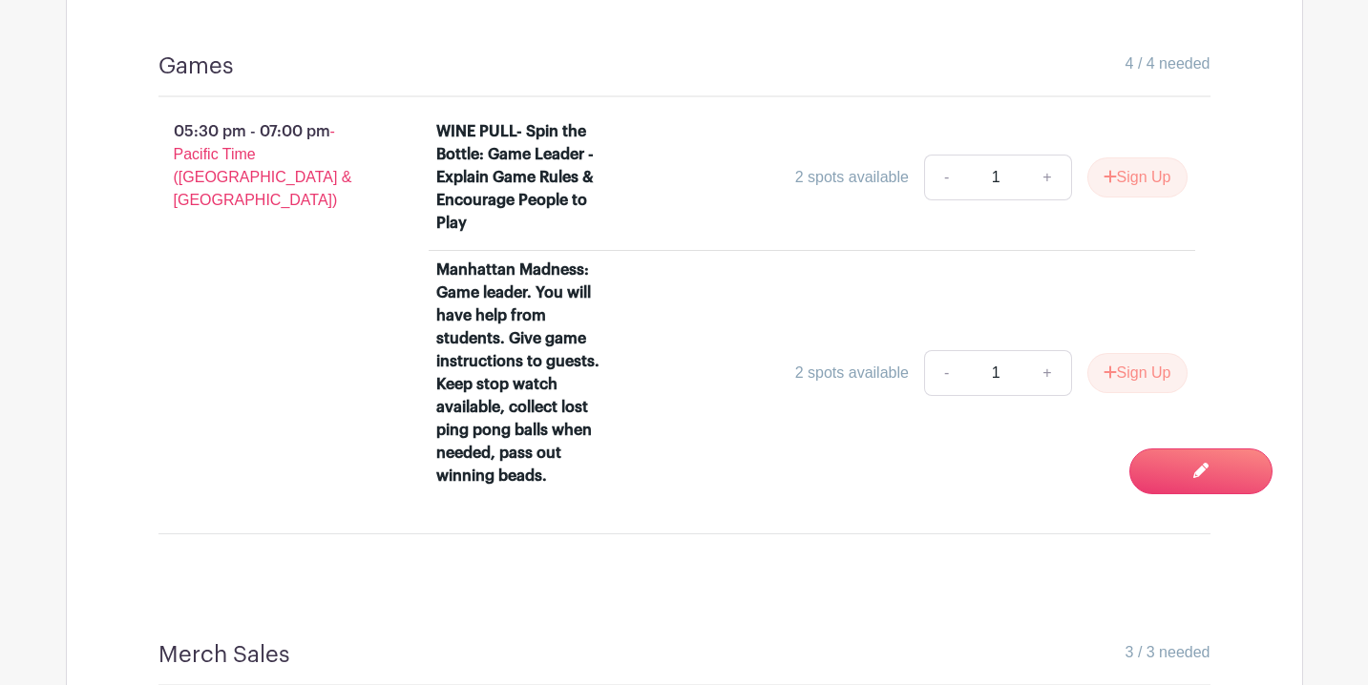
scroll to position [2467, 0]
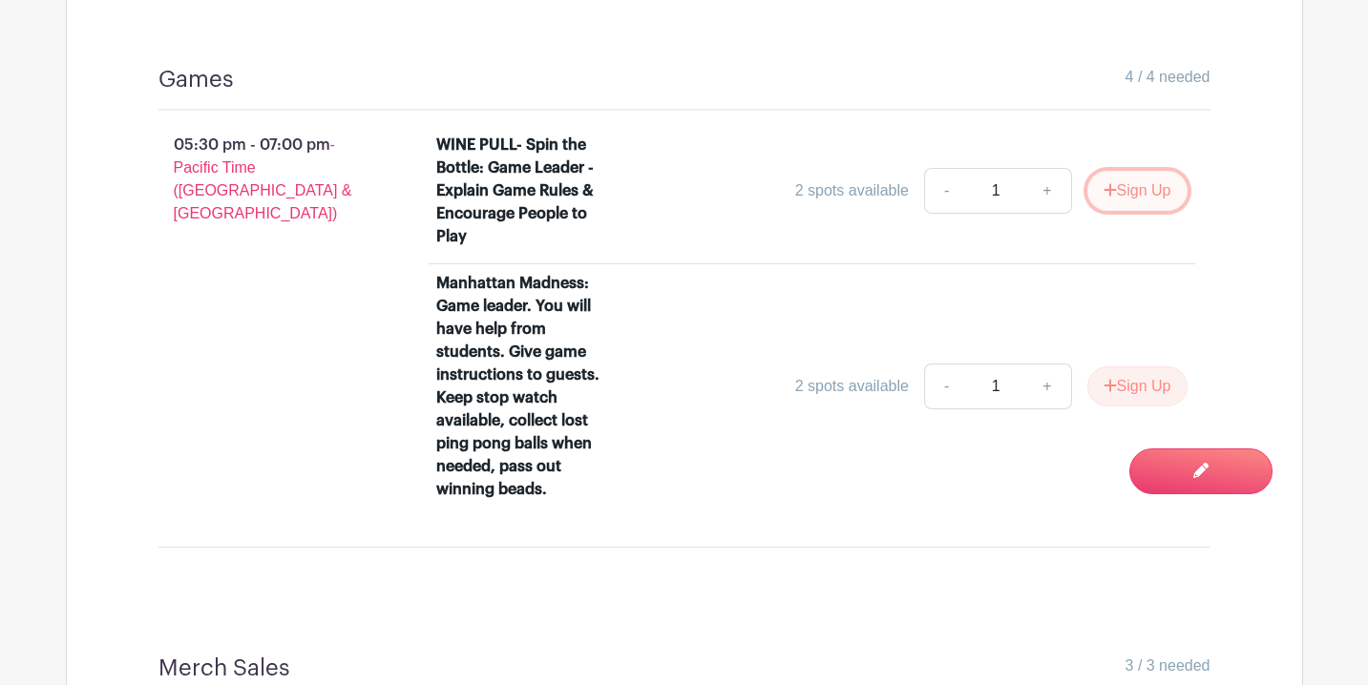
click at [1155, 179] on button "Sign Up" at bounding box center [1137, 191] width 100 height 40
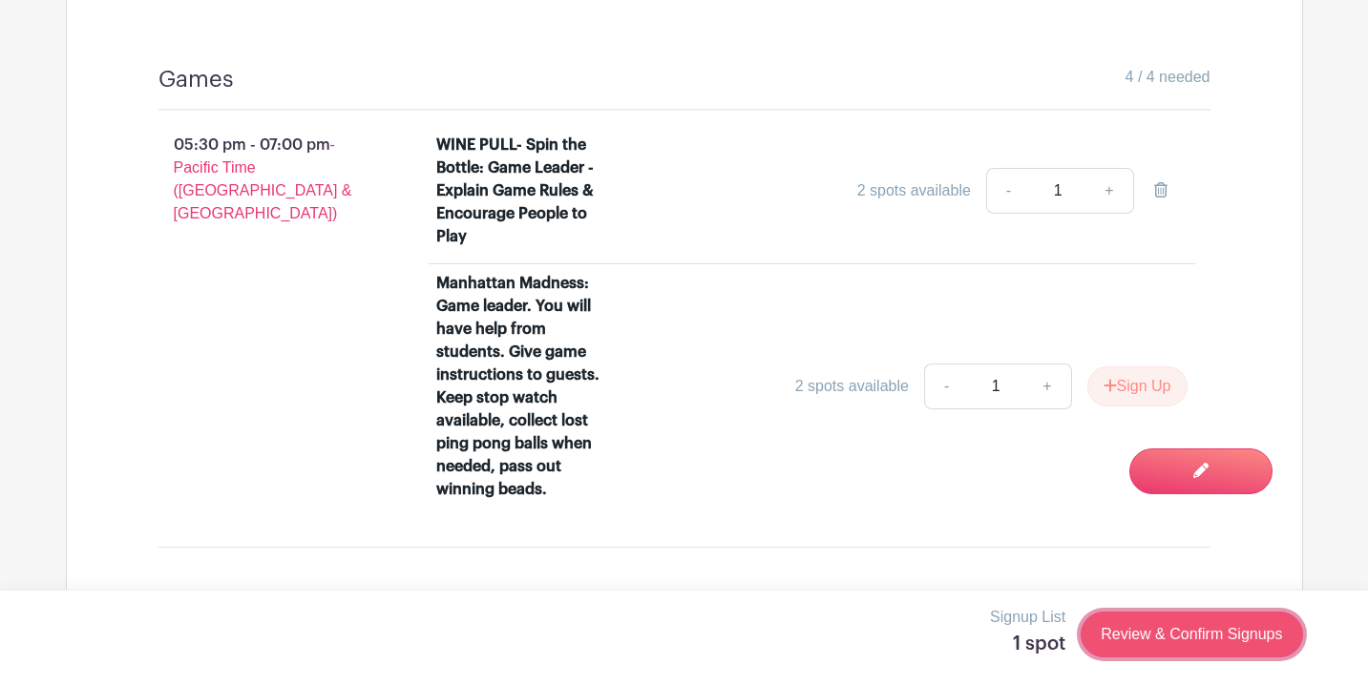
click at [1161, 638] on link "Review & Confirm Signups" at bounding box center [1190, 635] width 221 height 46
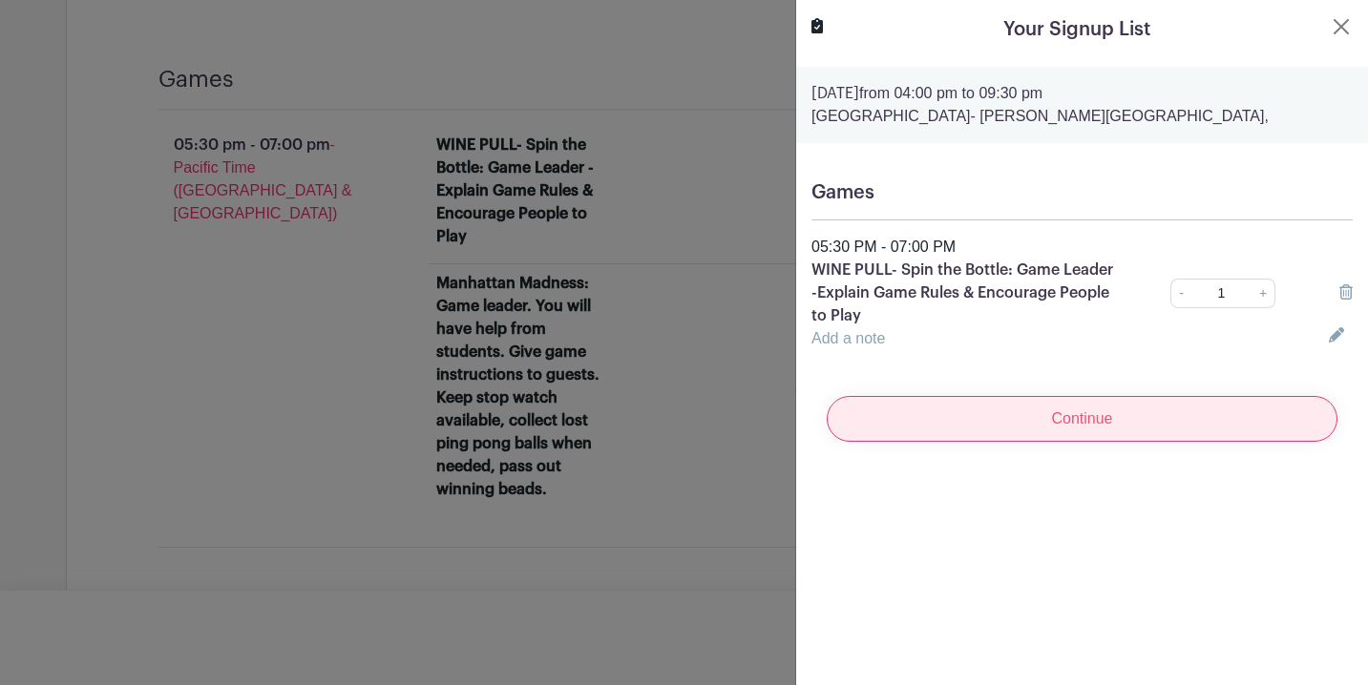
click at [1025, 429] on input "Continue" at bounding box center [1082, 419] width 511 height 46
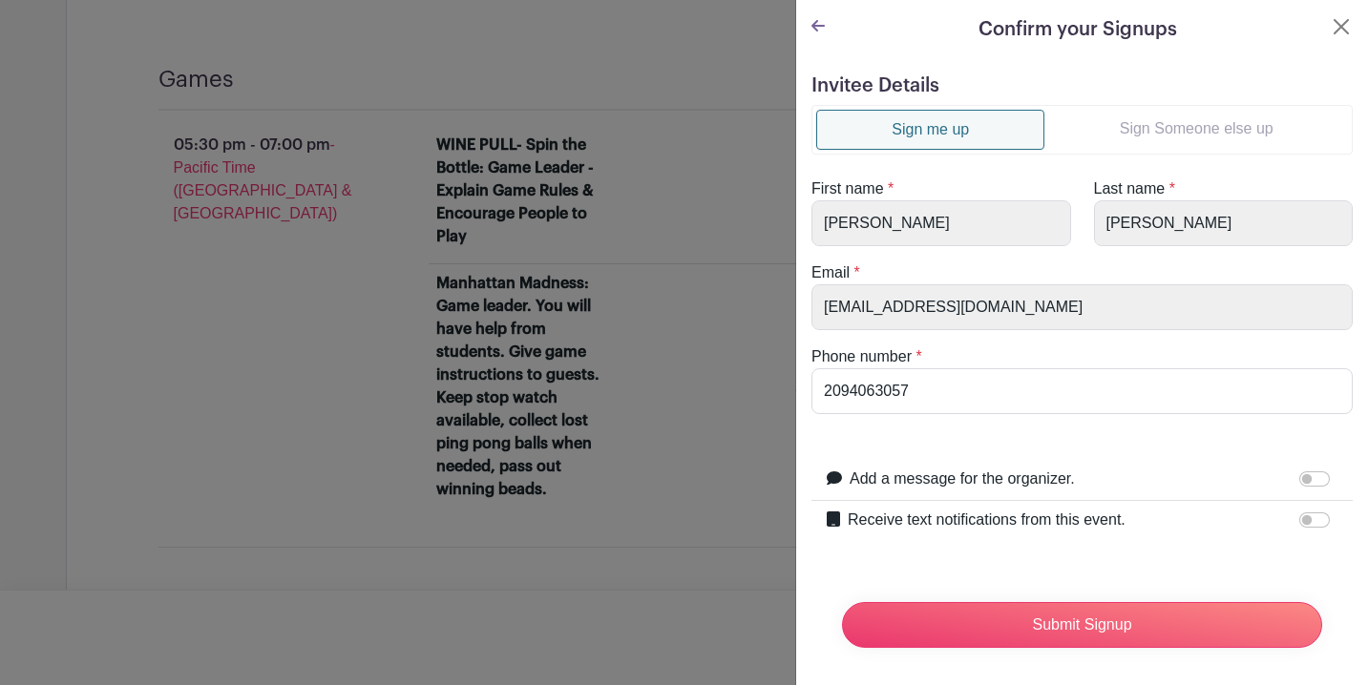
click at [1157, 128] on link "Sign Someone else up" at bounding box center [1196, 129] width 304 height 38
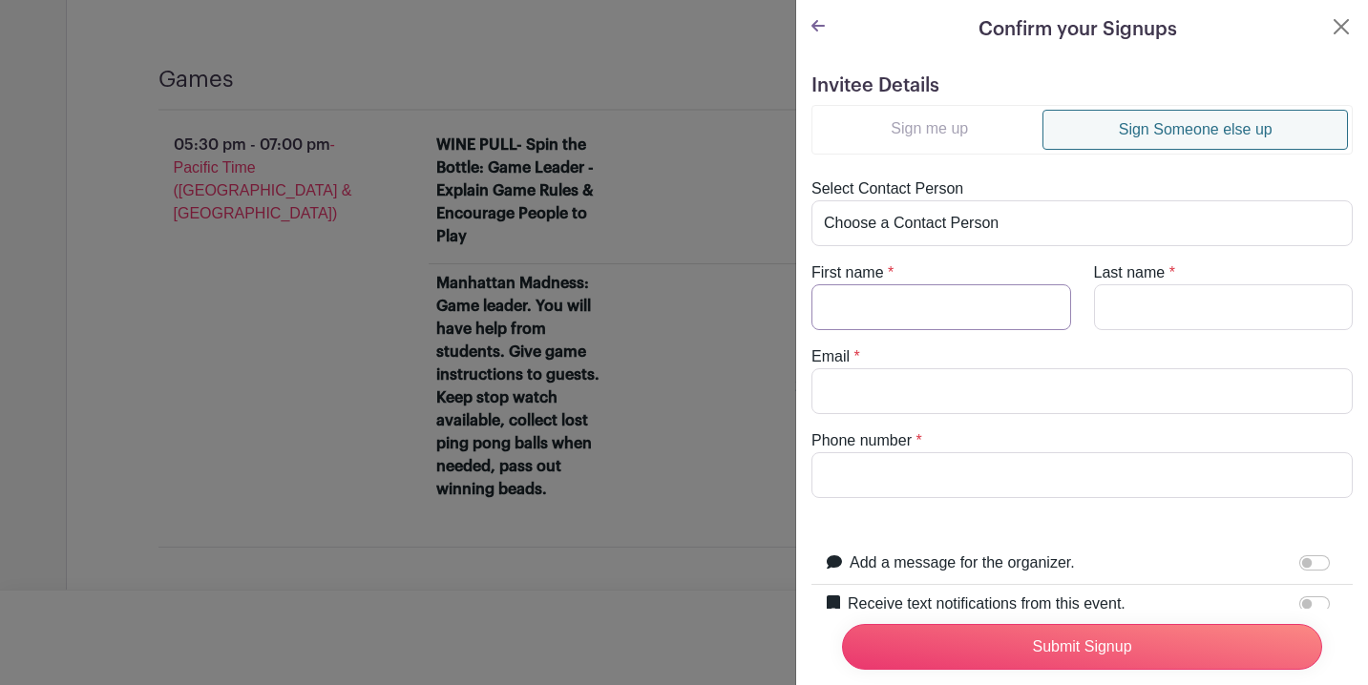
click at [960, 325] on input "First name" at bounding box center [941, 307] width 260 height 46
type input "[PERSON_NAME]"
type input "Englehard"
click at [944, 387] on input "Email" at bounding box center [1081, 391] width 541 height 46
paste input "[EMAIL_ADDRESS][DOMAIN_NAME]"
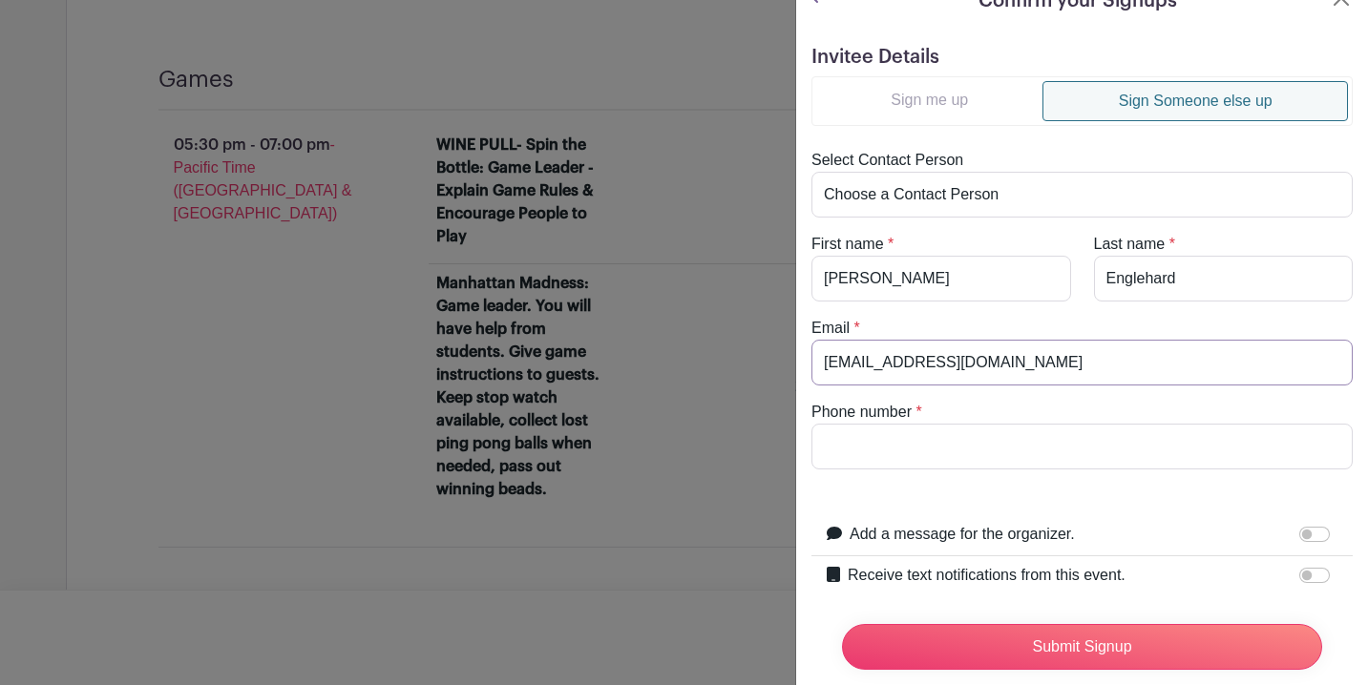
scroll to position [26, 0]
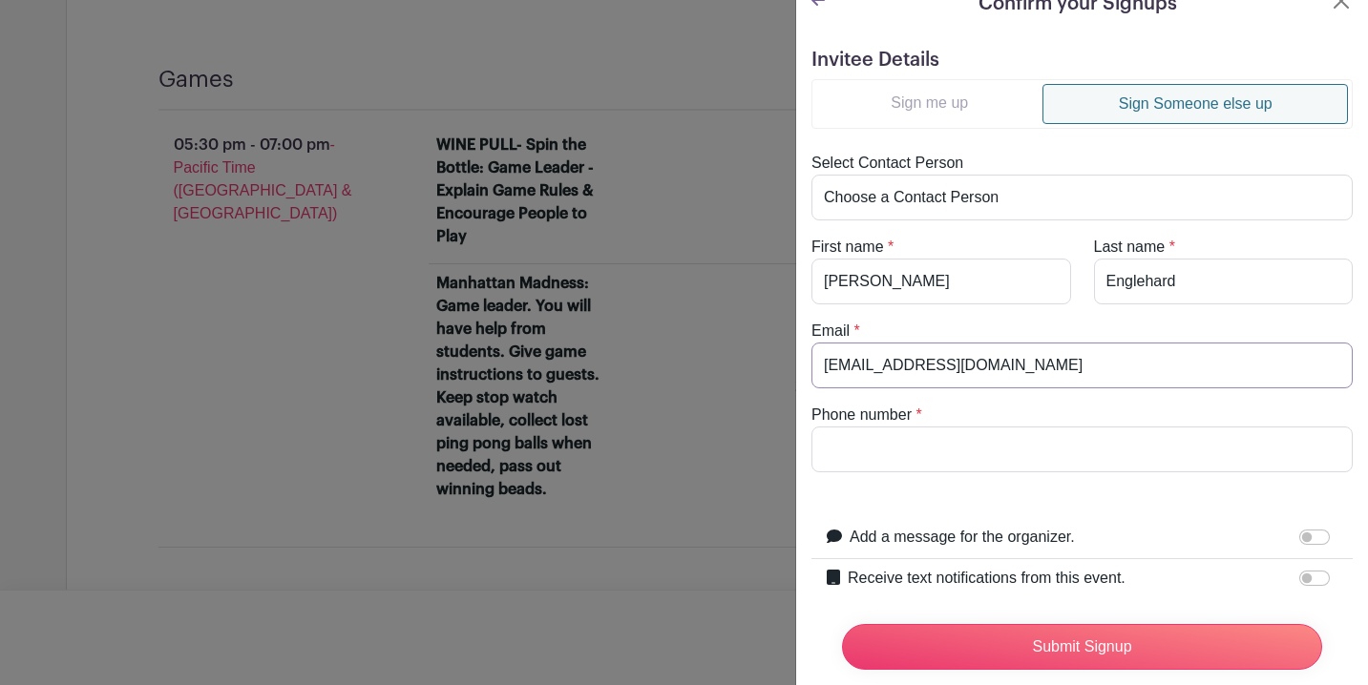
type input "[EMAIL_ADDRESS][DOMAIN_NAME]"
click at [976, 201] on select "Choose a Contact Person Evan Pergamo (irene.pergamo@gmail.com) Irene Pergamo (i…" at bounding box center [1081, 198] width 541 height 46
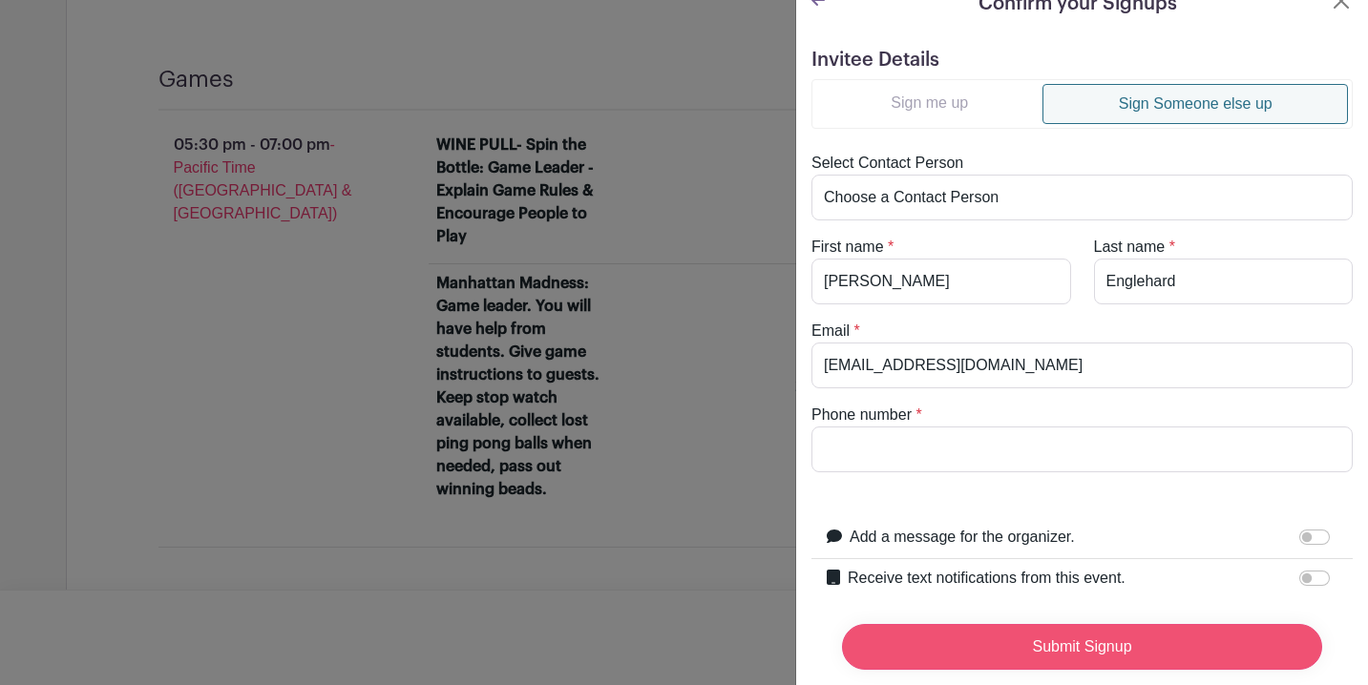
click at [1040, 636] on input "Submit Signup" at bounding box center [1082, 647] width 480 height 46
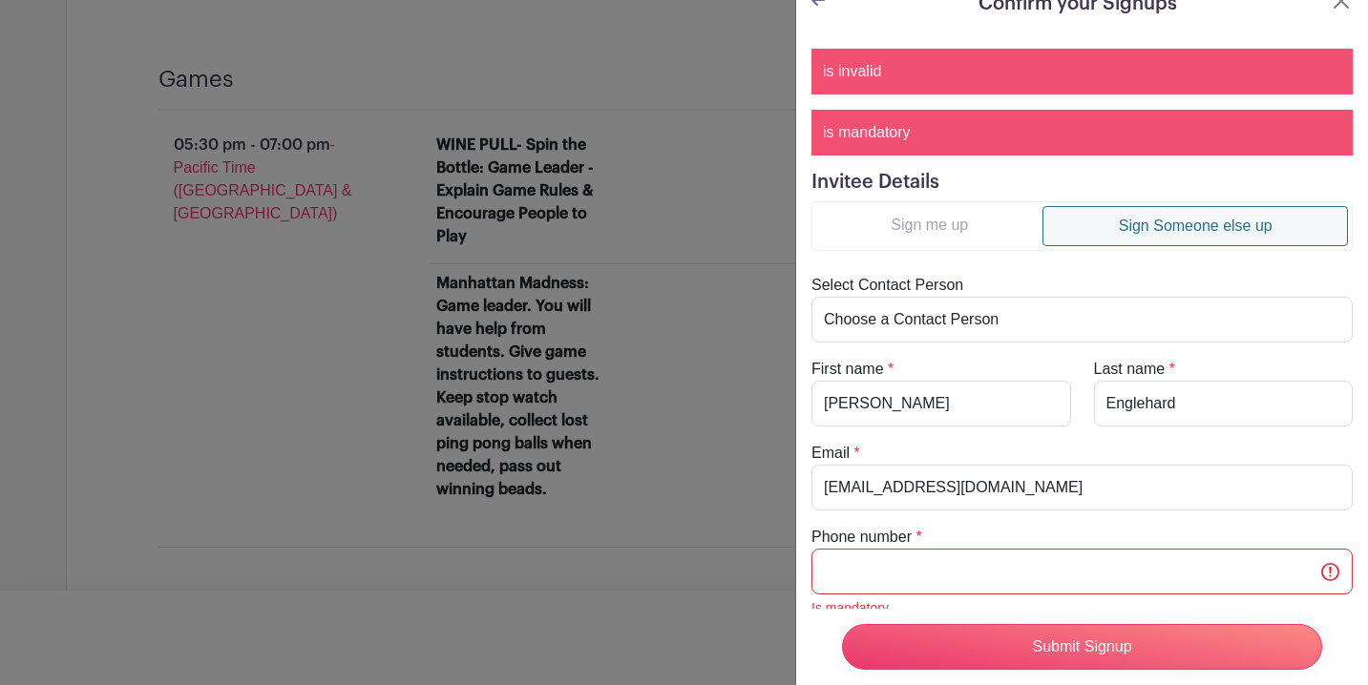
scroll to position [239, 0]
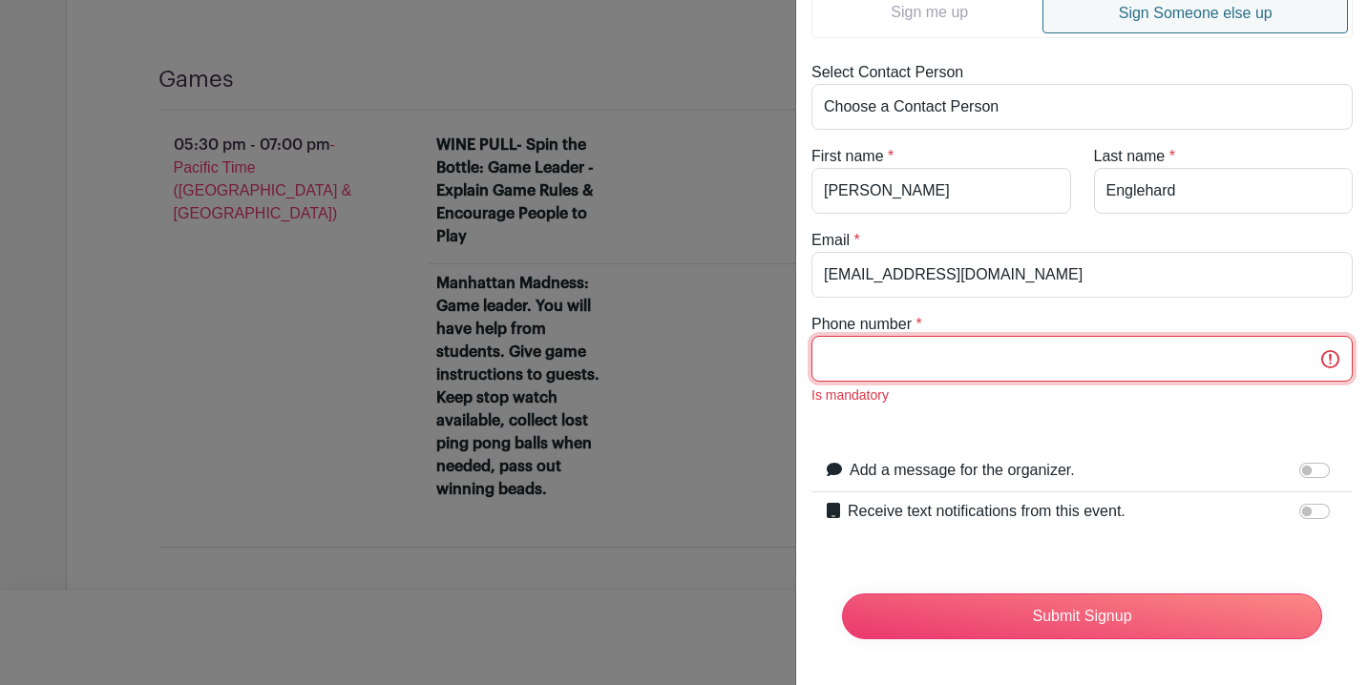
click at [986, 365] on input "Phone number" at bounding box center [1081, 359] width 541 height 46
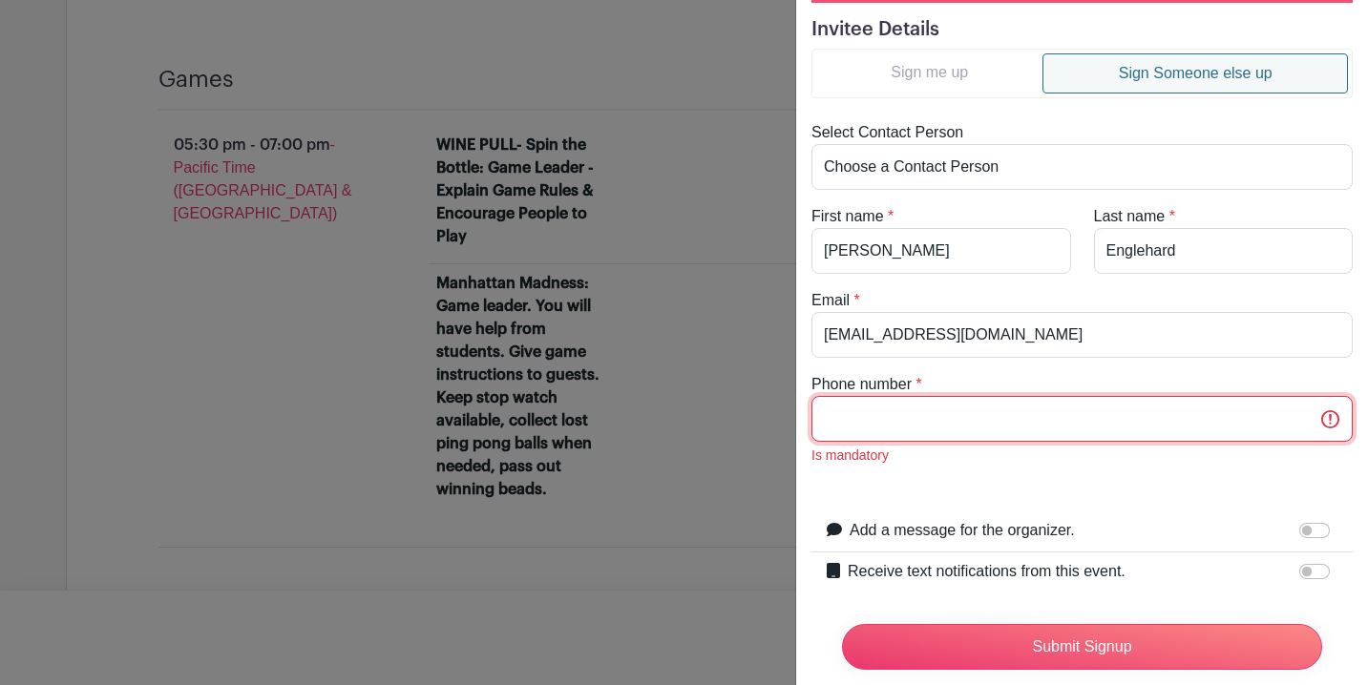
scroll to position [146, 0]
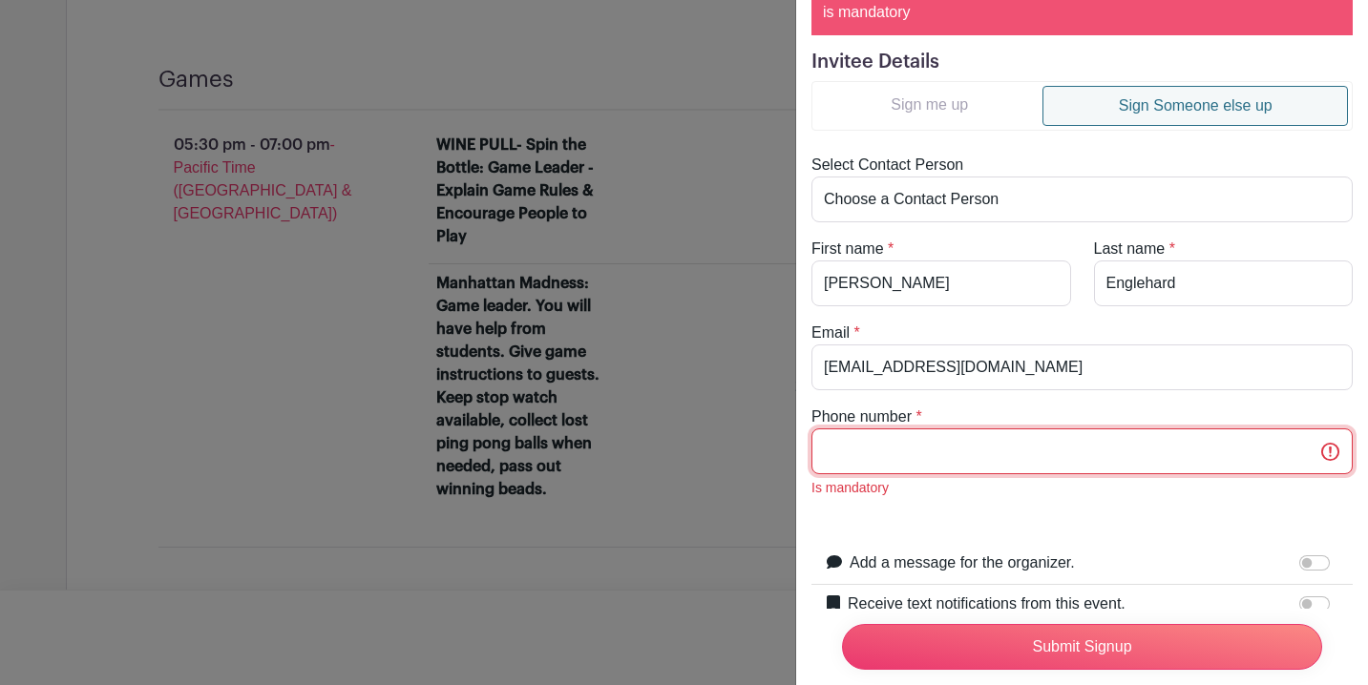
click at [1005, 451] on input "Phone number" at bounding box center [1081, 452] width 541 height 46
type input "2094063057"
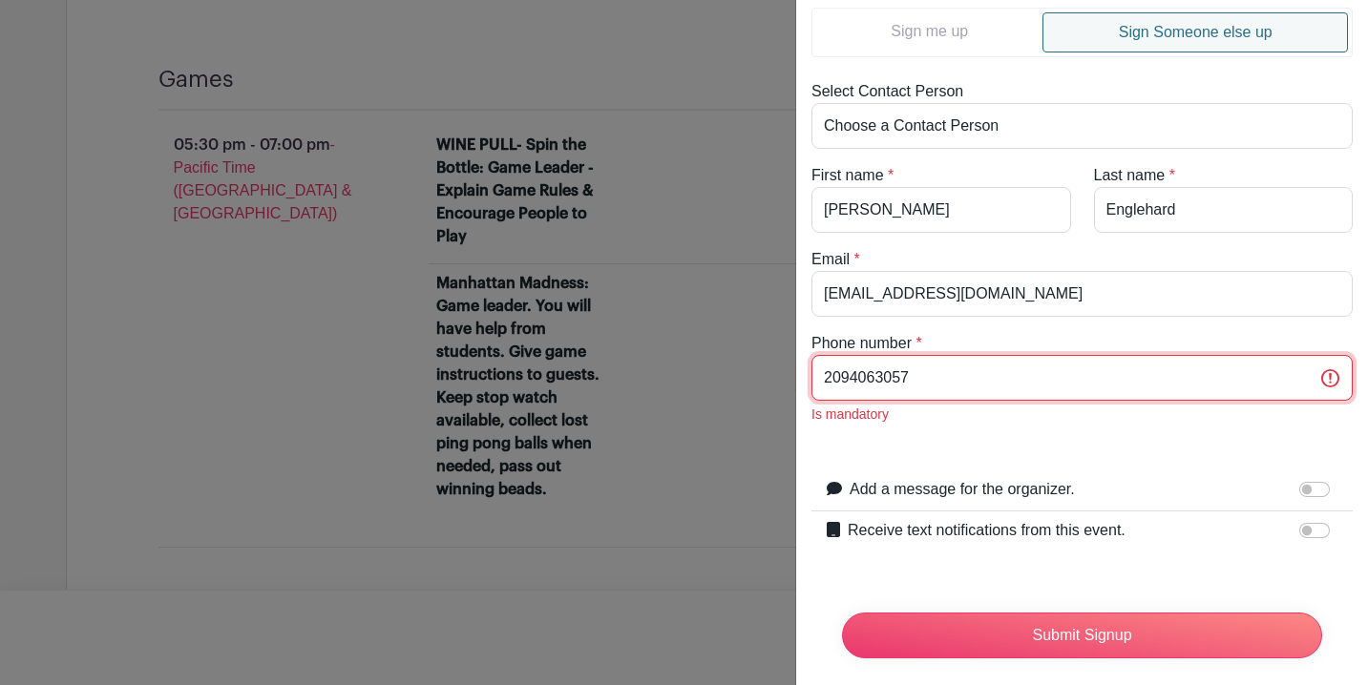
scroll to position [239, 0]
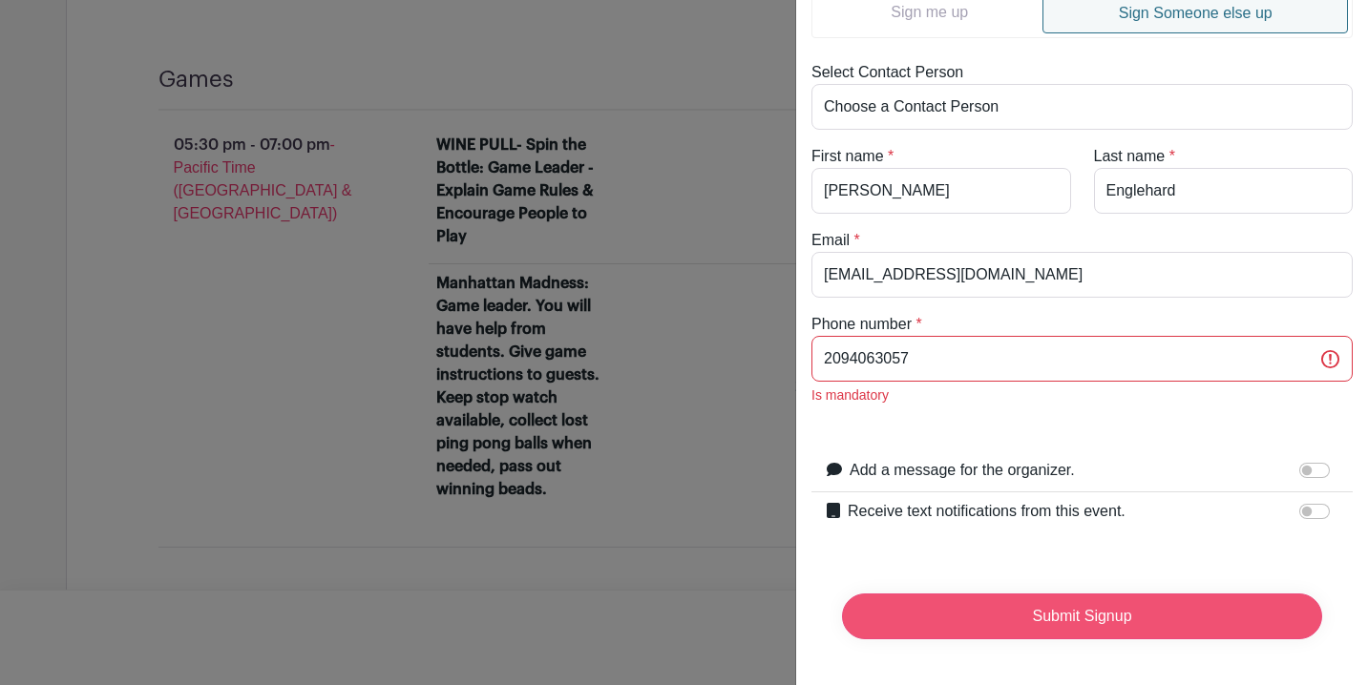
click at [999, 606] on input "Submit Signup" at bounding box center [1082, 617] width 480 height 46
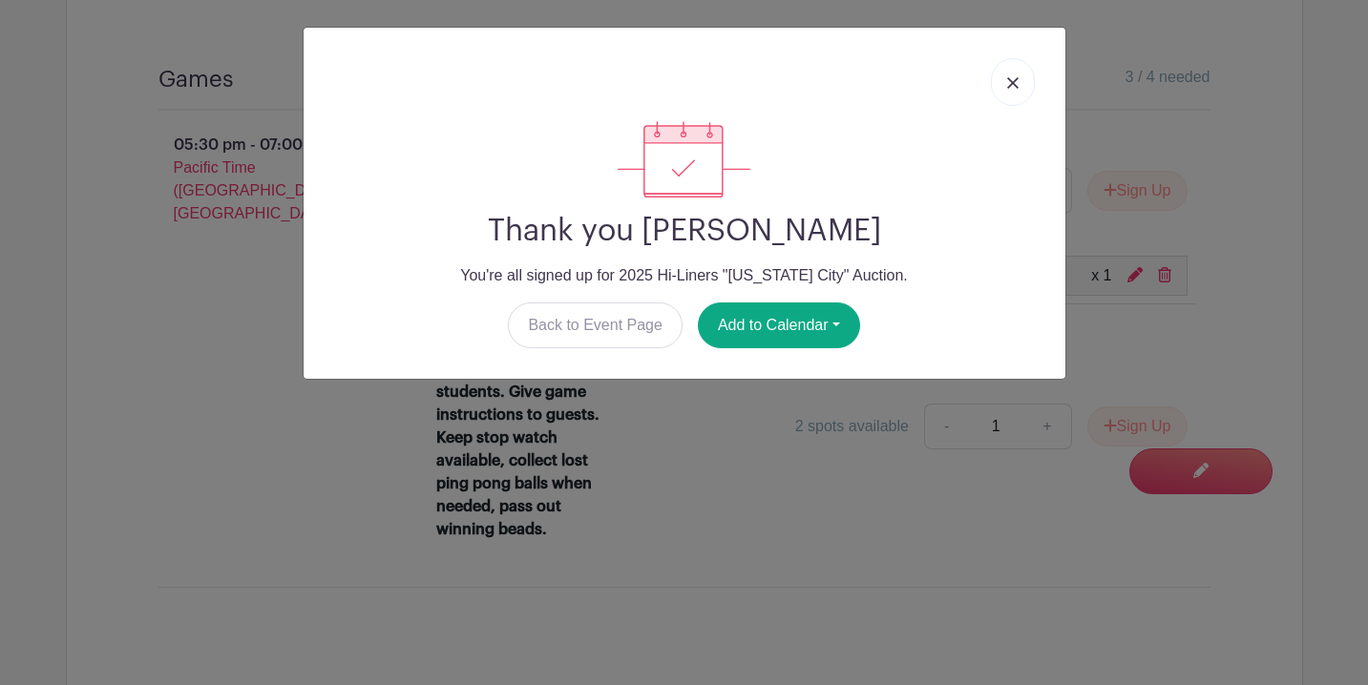
click at [1013, 87] on img at bounding box center [1012, 82] width 11 height 11
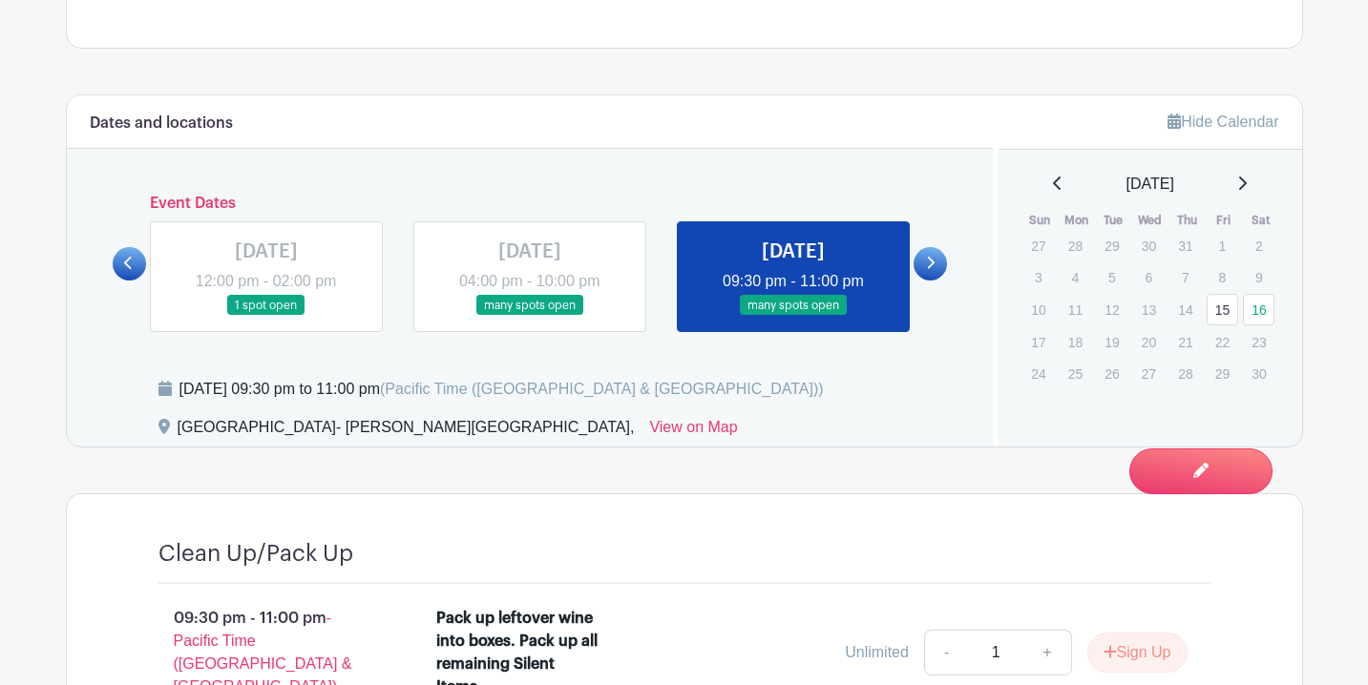
scroll to position [726, 0]
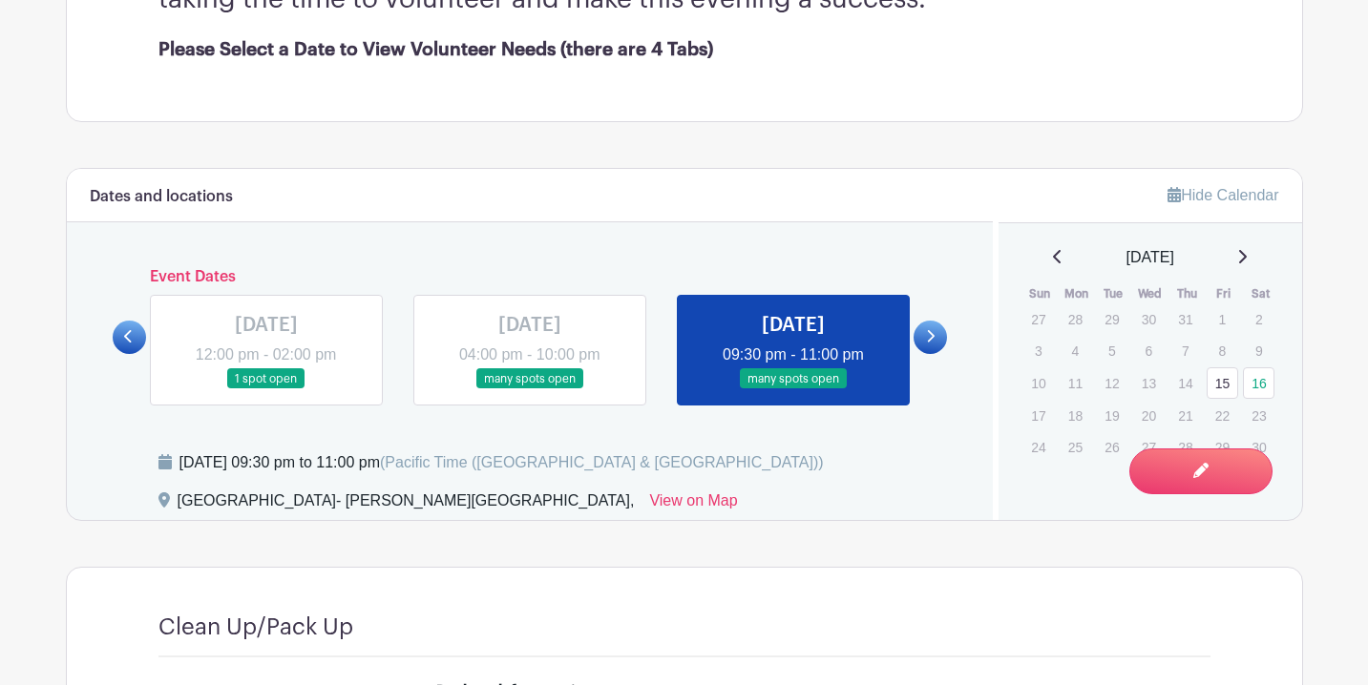
click at [530, 389] on link at bounding box center [530, 389] width 0 height 0
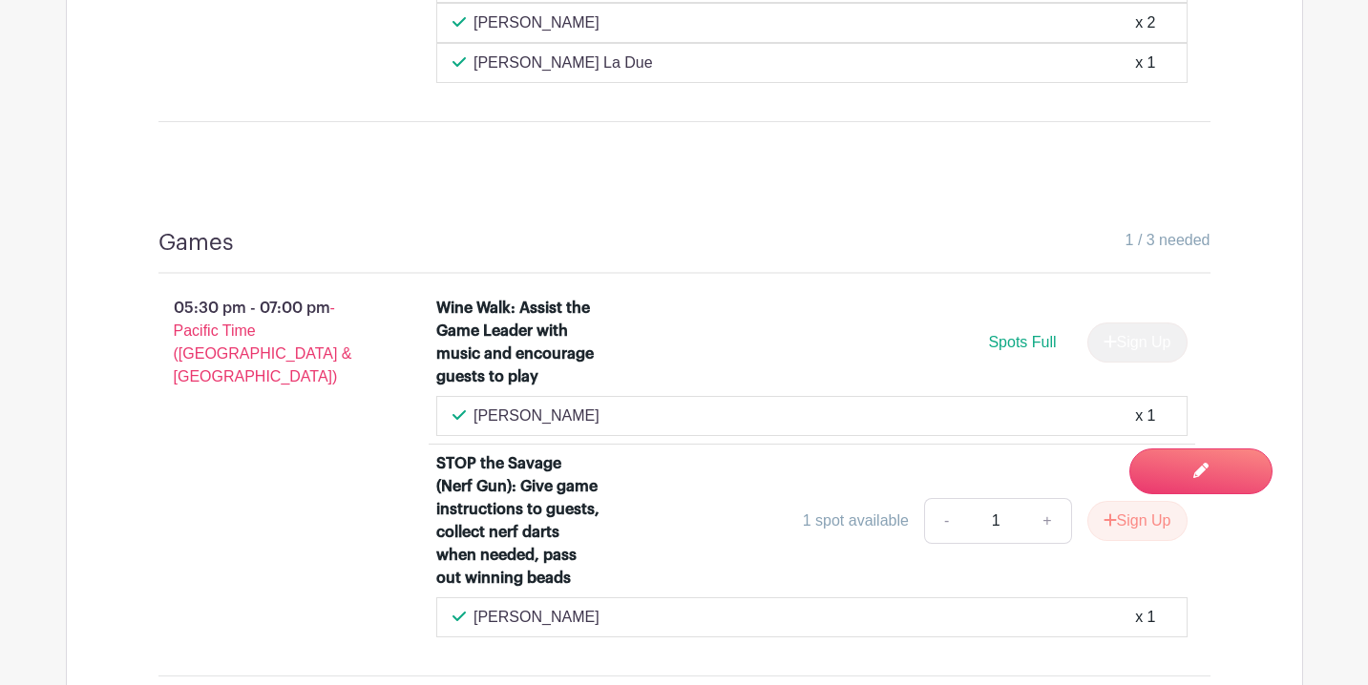
scroll to position [2516, 0]
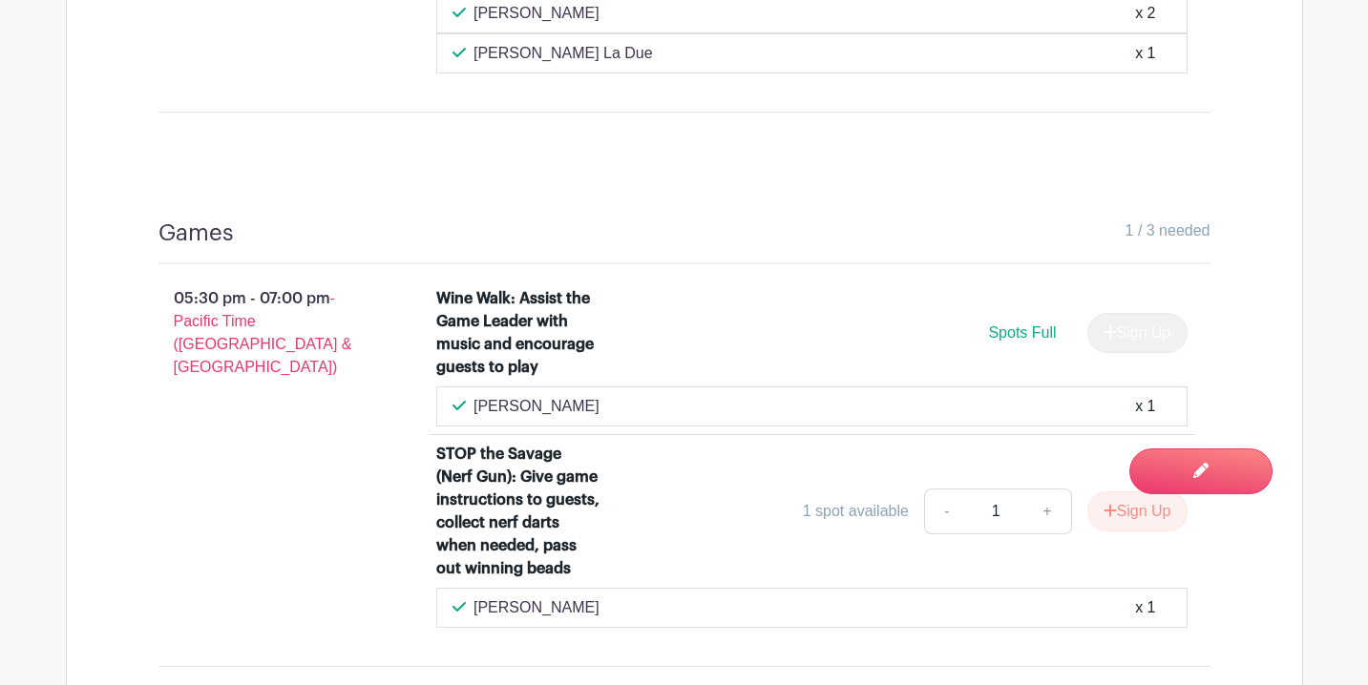
click at [604, 406] on div "[PERSON_NAME] x 1" at bounding box center [811, 406] width 719 height 23
click at [453, 406] on icon at bounding box center [458, 406] width 13 height 10
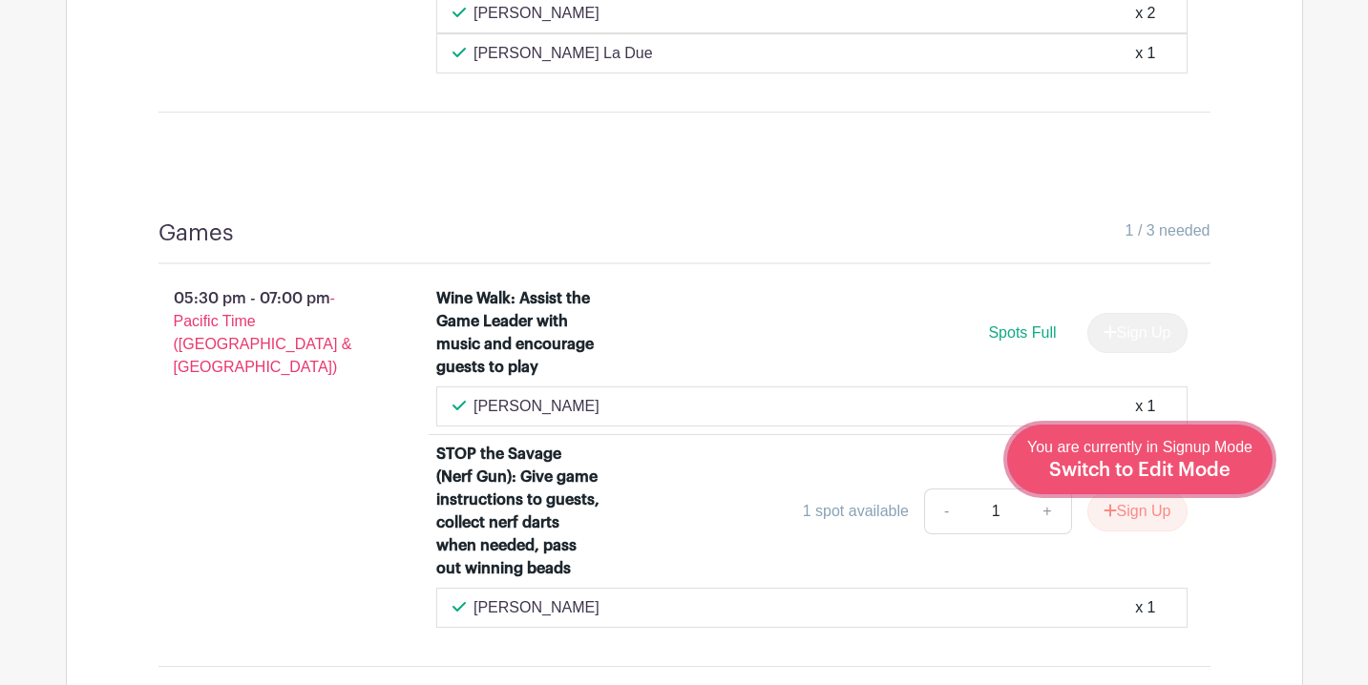
click at [1261, 471] on link "Edit Event You are currently in Signup Mode Switch to Edit Mode" at bounding box center [1139, 460] width 265 height 70
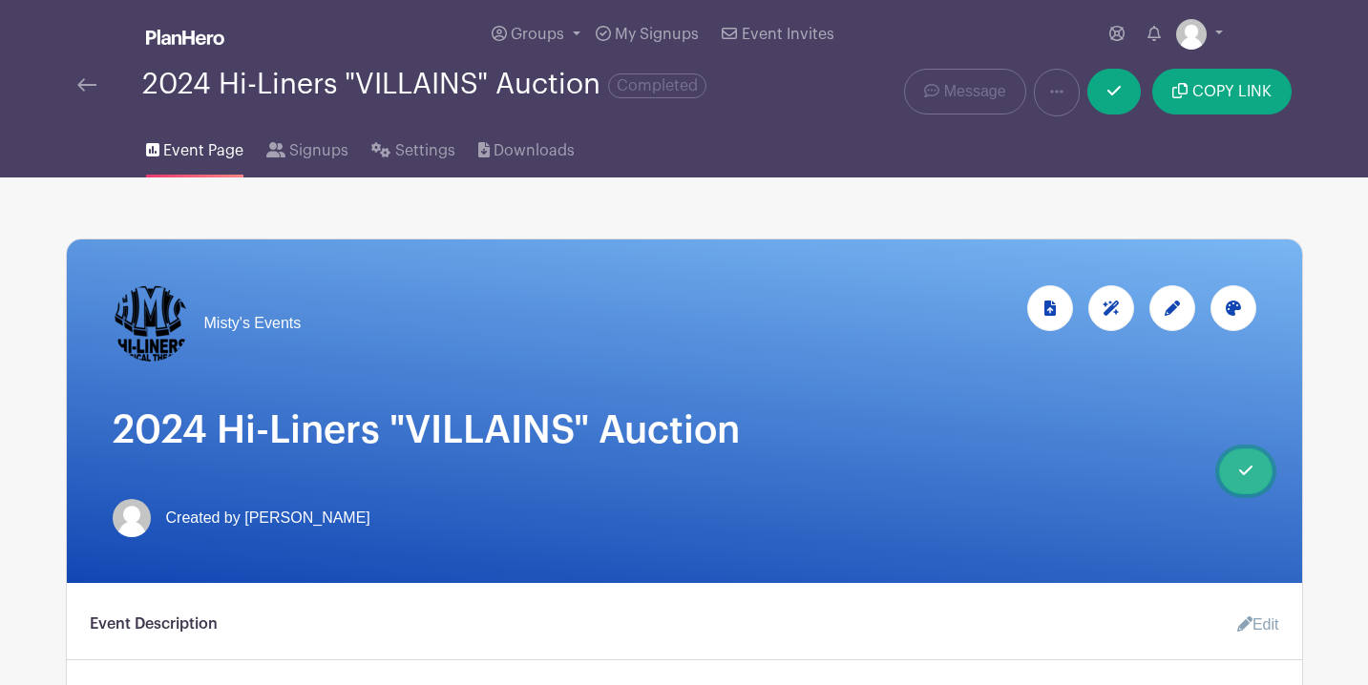
click at [1261, 471] on link "Done Editing You are currently in Edit Mode Switch to Signup Mode" at bounding box center [1245, 472] width 53 height 46
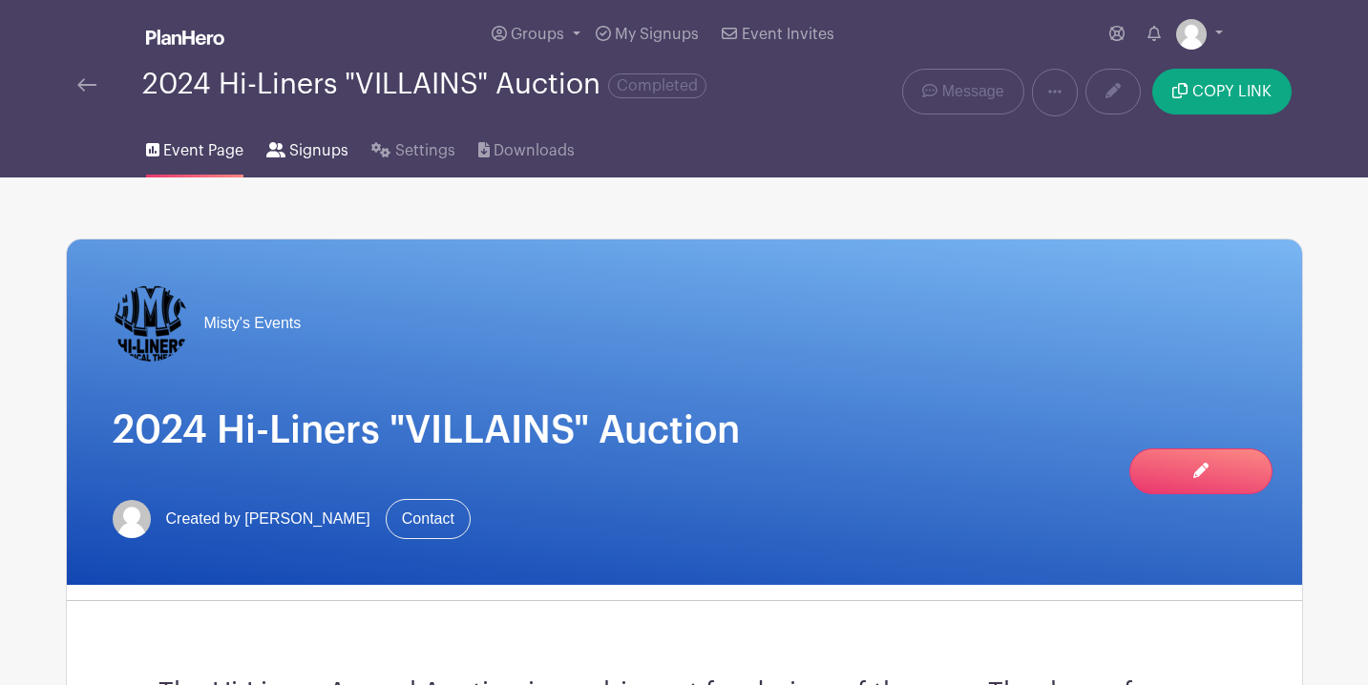
click at [325, 150] on span "Signups" at bounding box center [318, 150] width 59 height 23
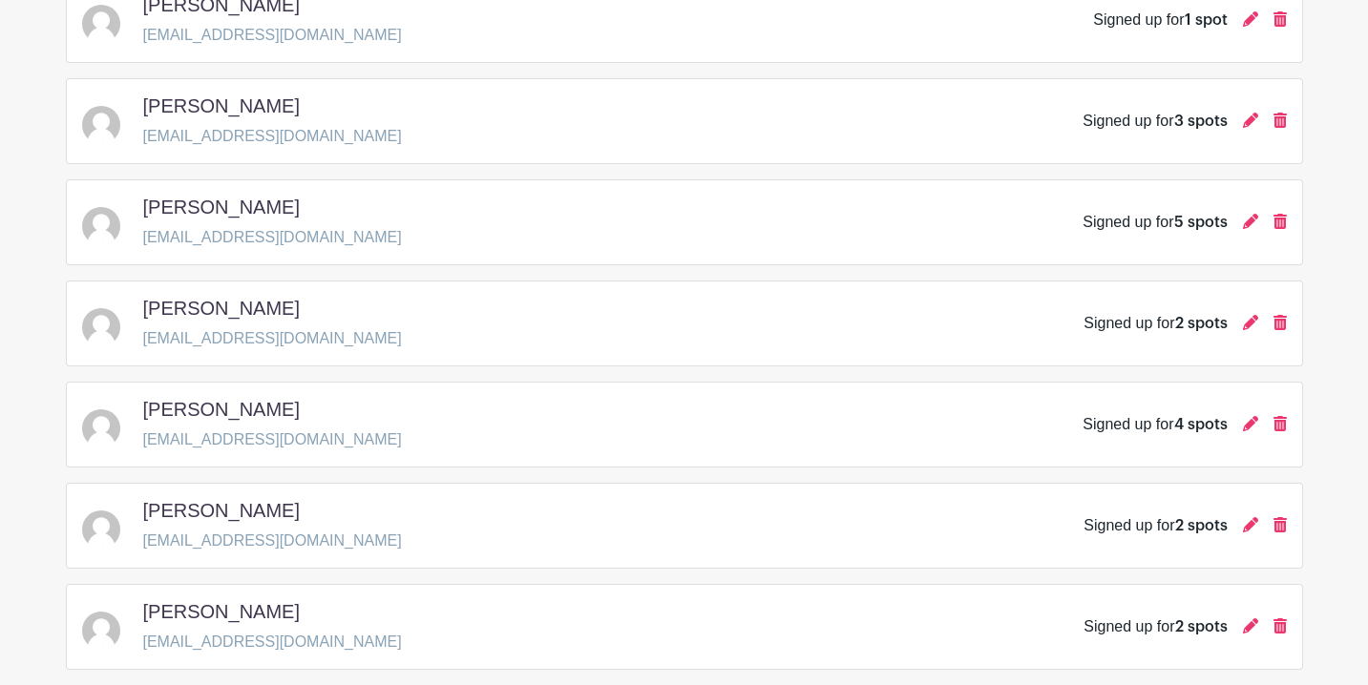
scroll to position [2508, 0]
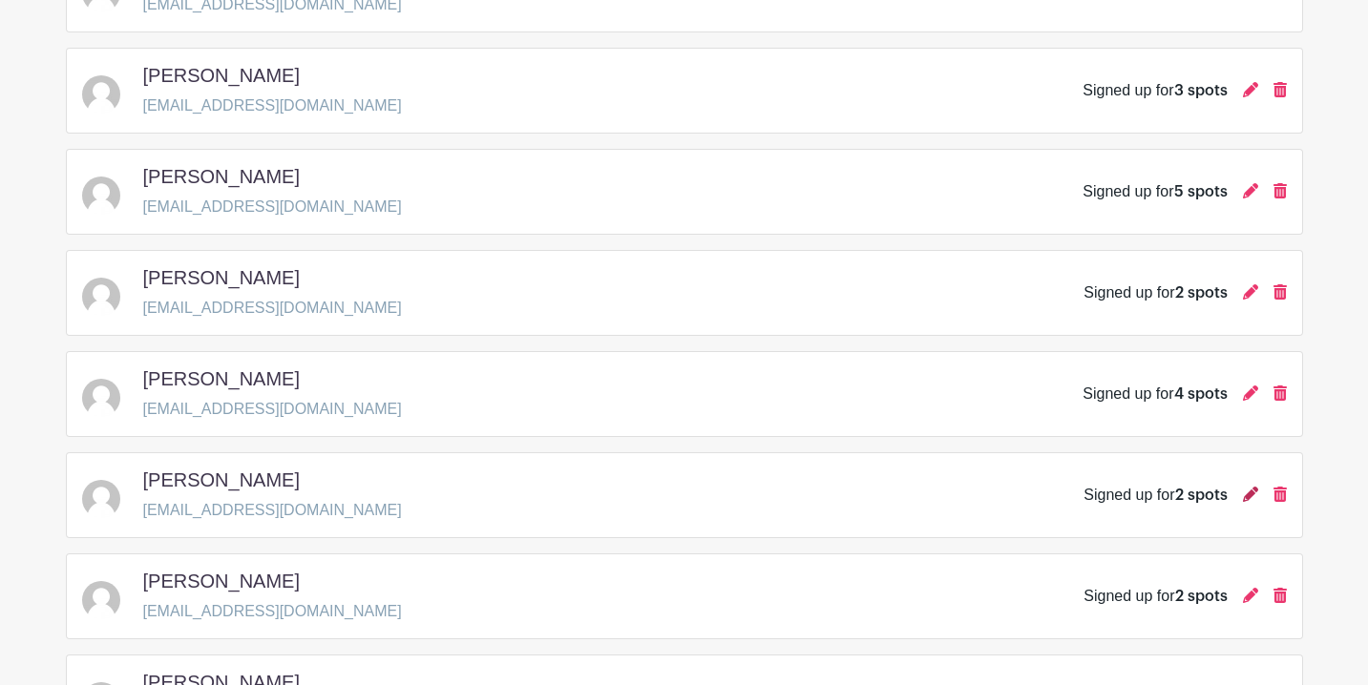
click at [1247, 498] on icon at bounding box center [1250, 494] width 15 height 15
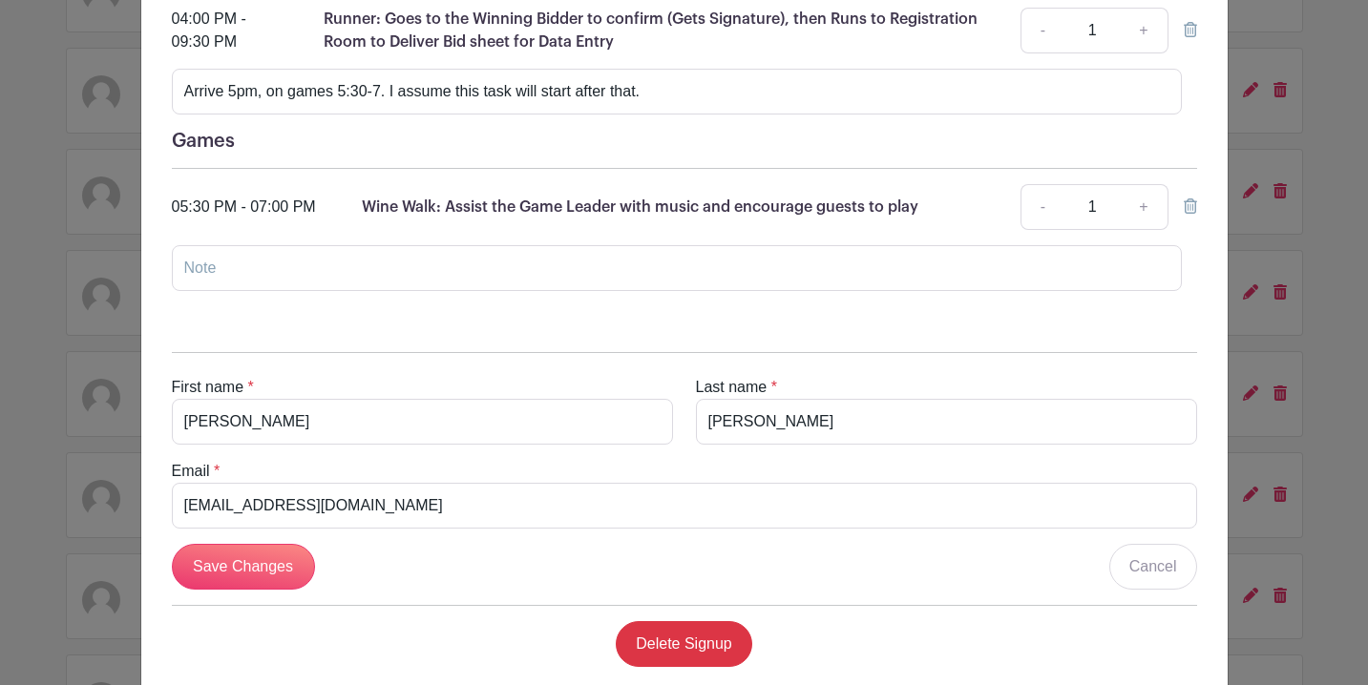
scroll to position [344, 0]
